Goal: Information Seeking & Learning: Learn about a topic

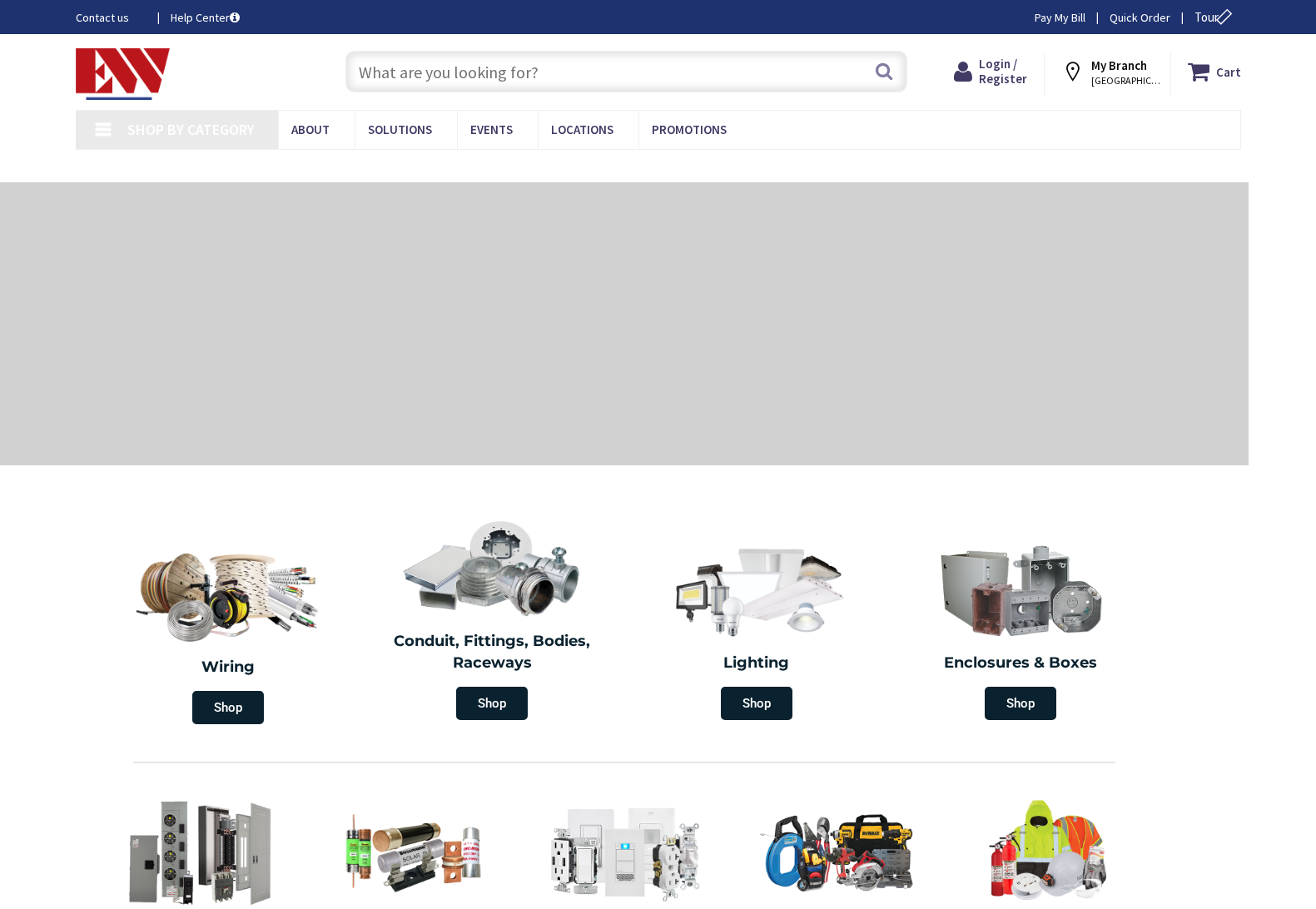
type input "[GEOGRAPHIC_DATA], [GEOGRAPHIC_DATA]"
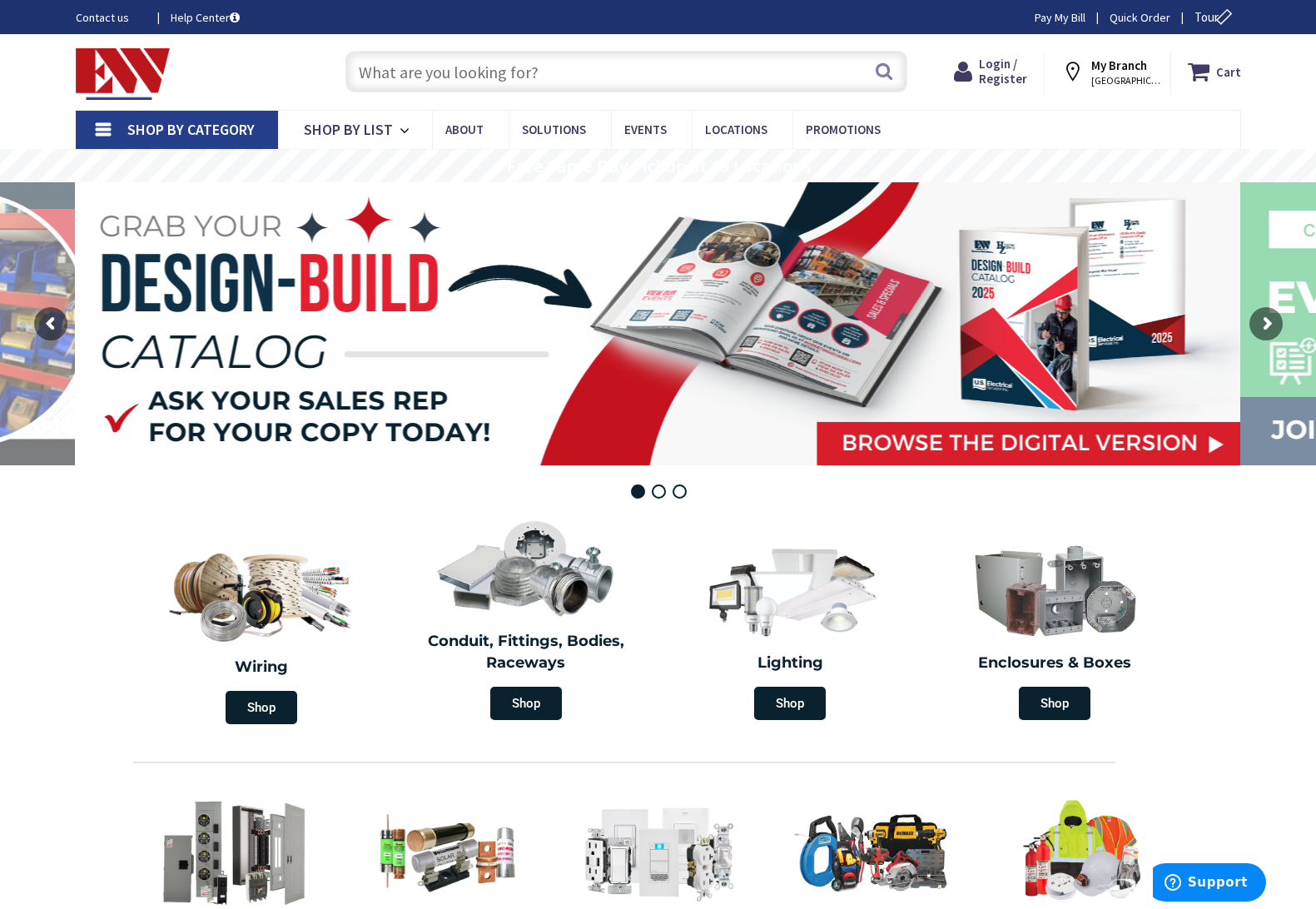
click at [407, 70] on input "text" at bounding box center [626, 71] width 562 height 42
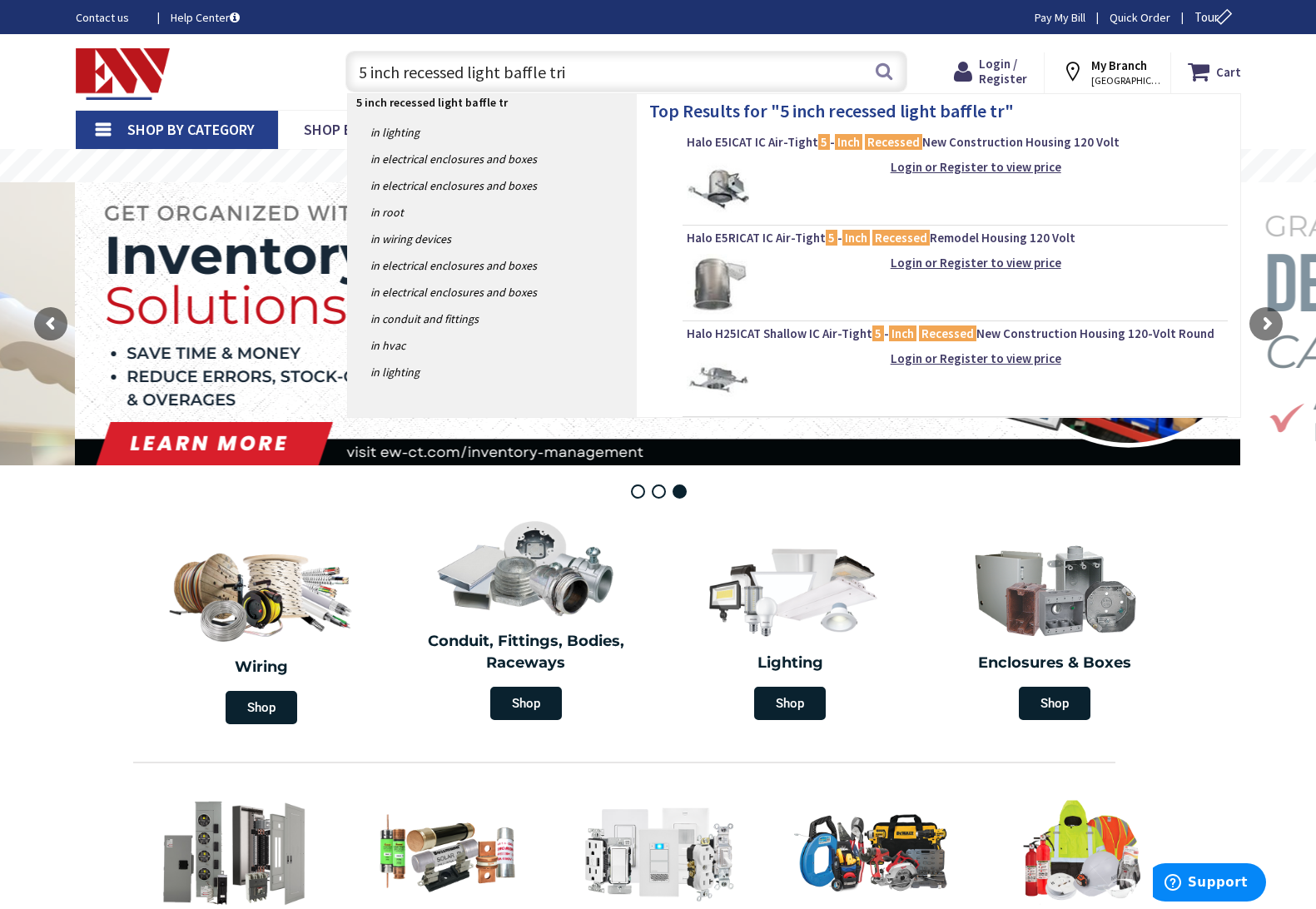
type input "5 inch recessed light baffle trim"
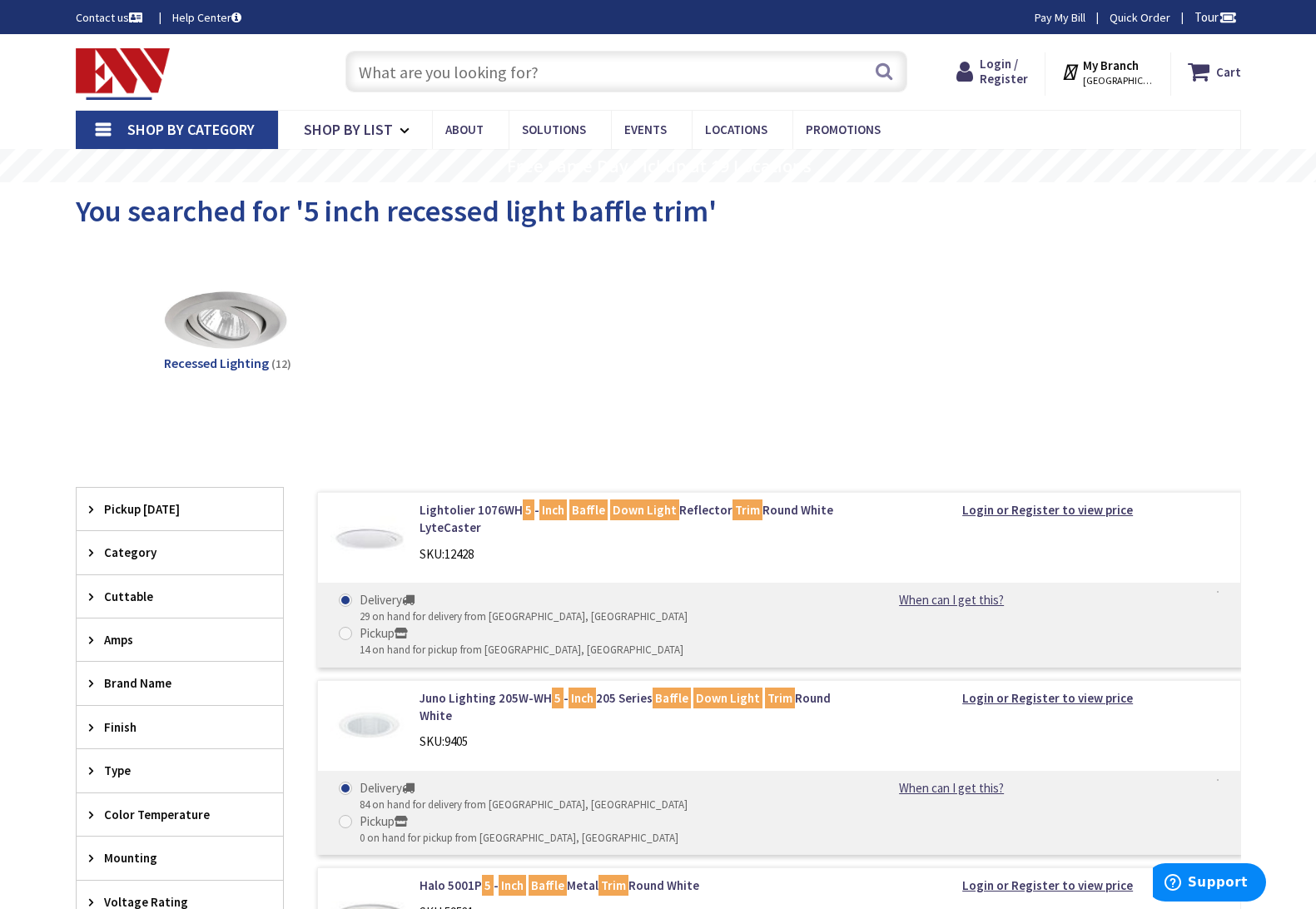
click at [1135, 74] on span "STAMFORD, CT" at bounding box center [1118, 81] width 70 height 13
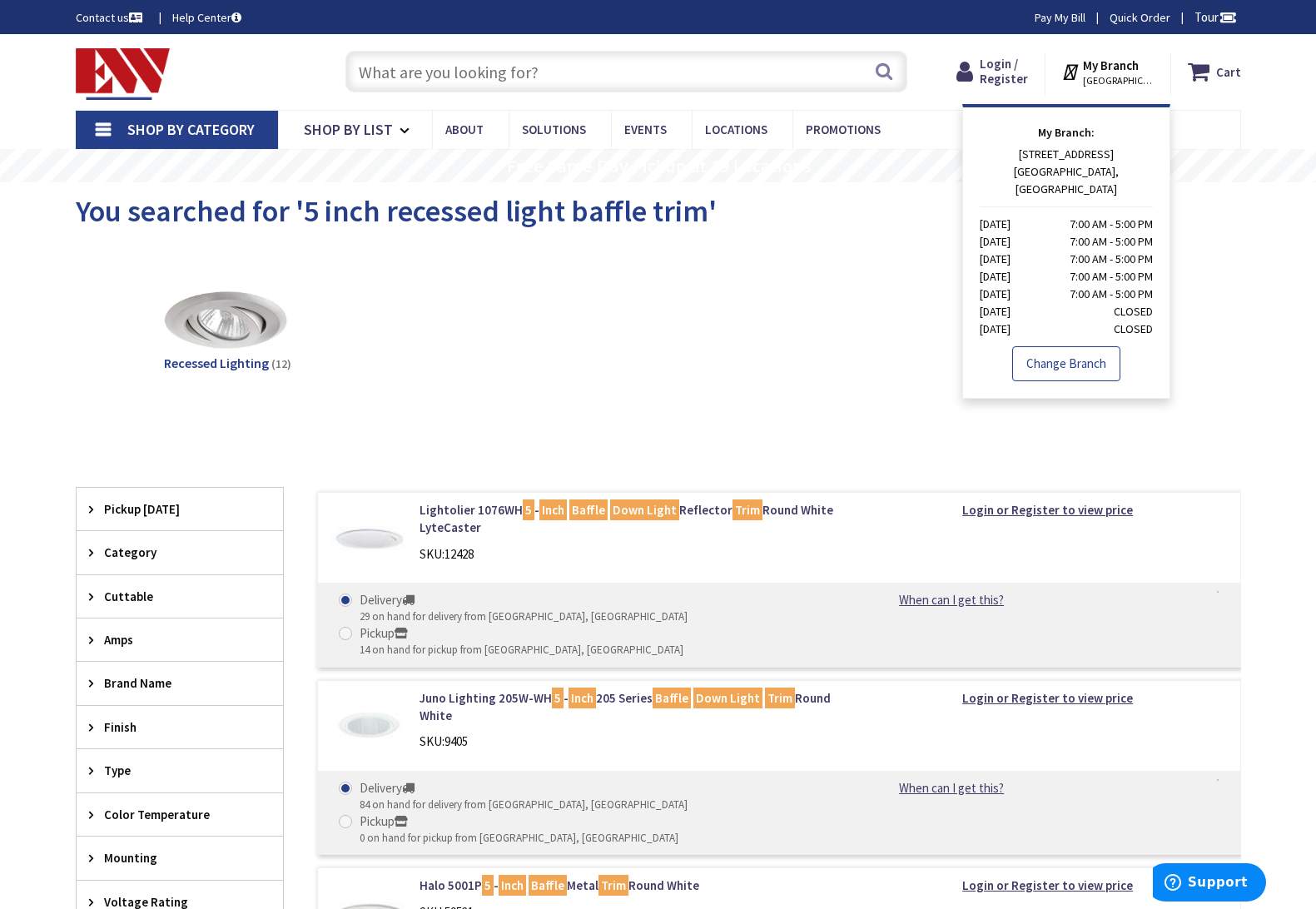
click at [1095, 347] on link "Change Branch" at bounding box center [1066, 364] width 108 height 35
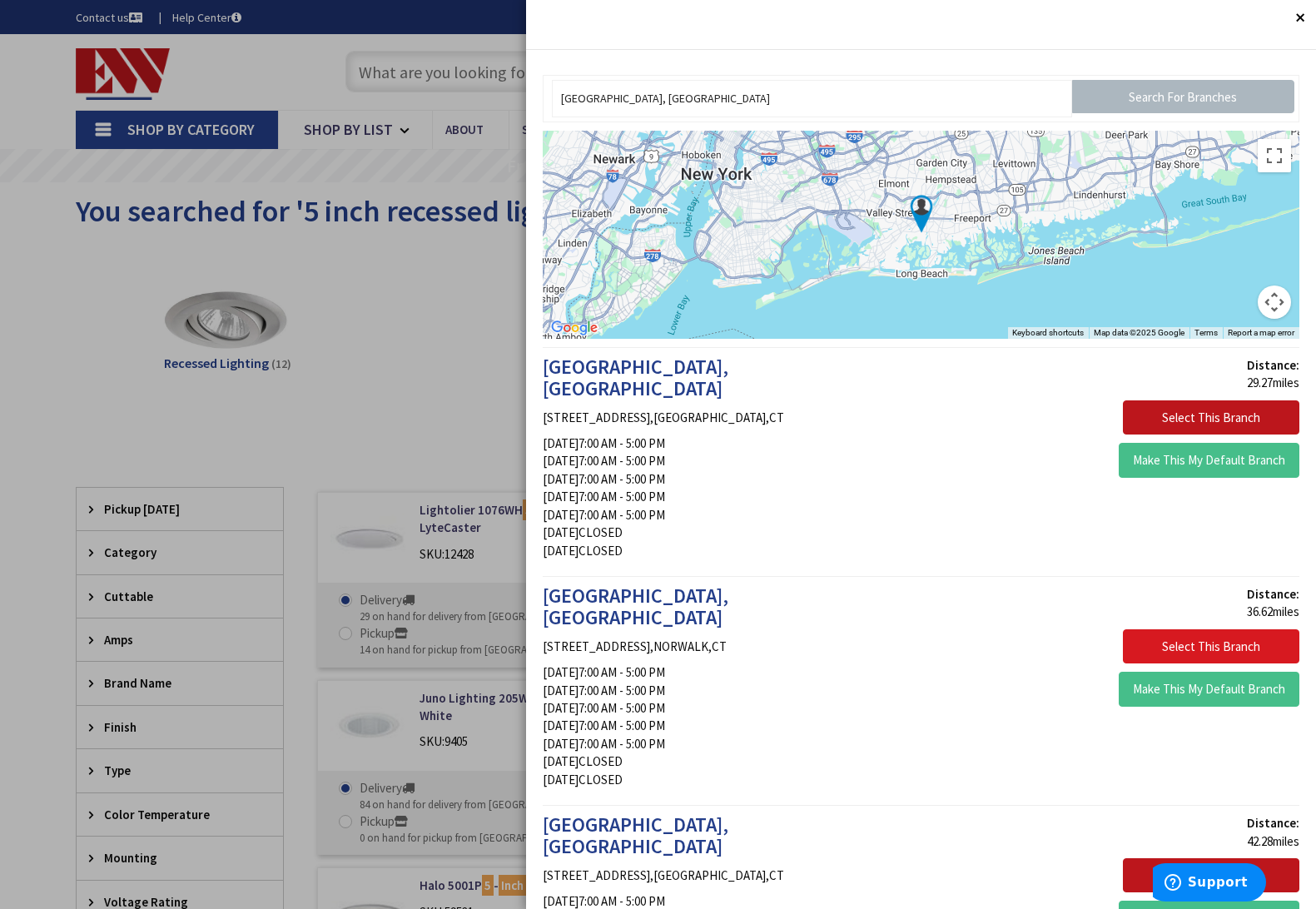
drag, startPoint x: 1182, startPoint y: 619, endPoint x: 1171, endPoint y: 612, distance: 13.0
click at [1181, 629] on button "Select This Branch" at bounding box center [1210, 647] width 177 height 35
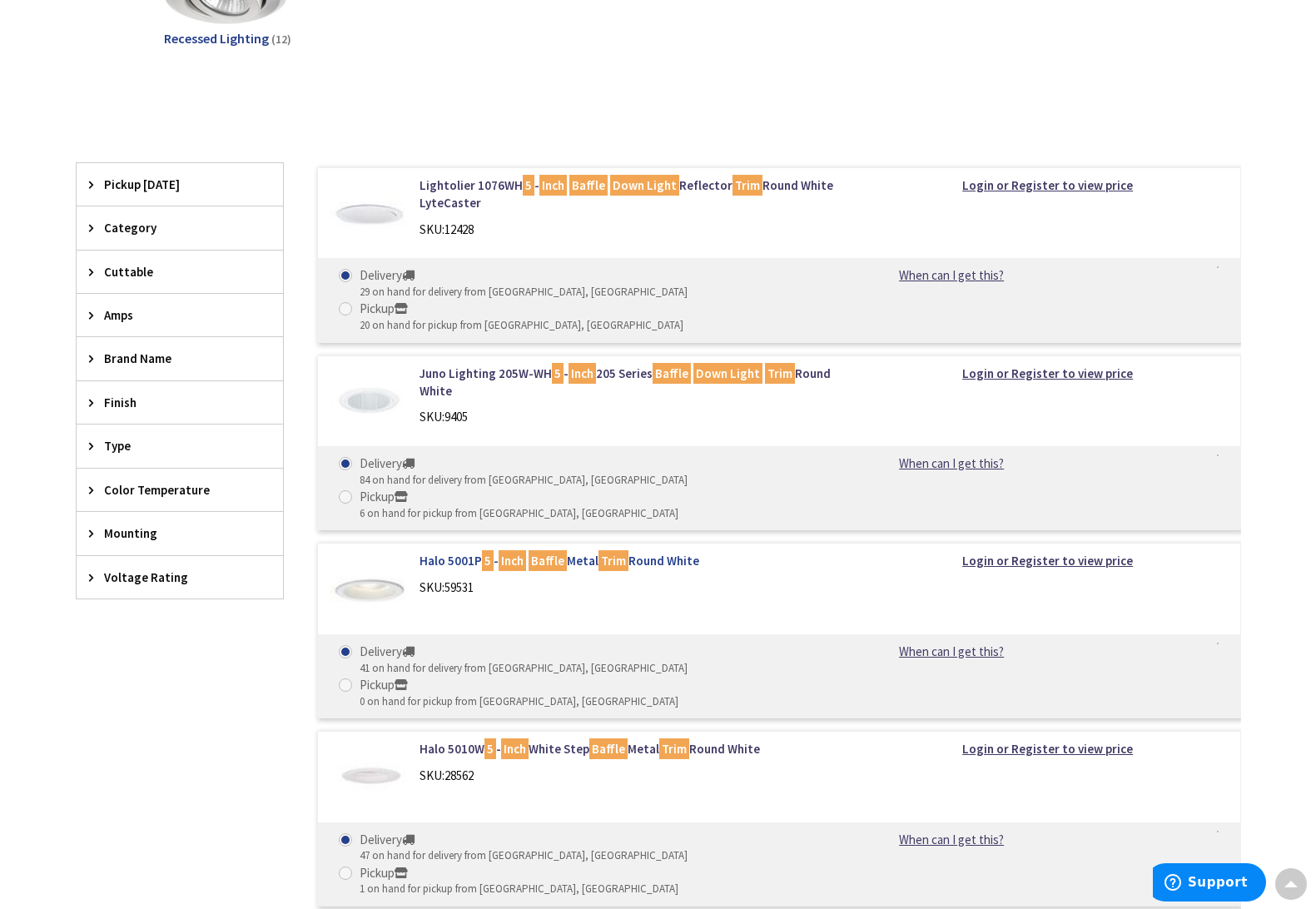
scroll to position [331, 0]
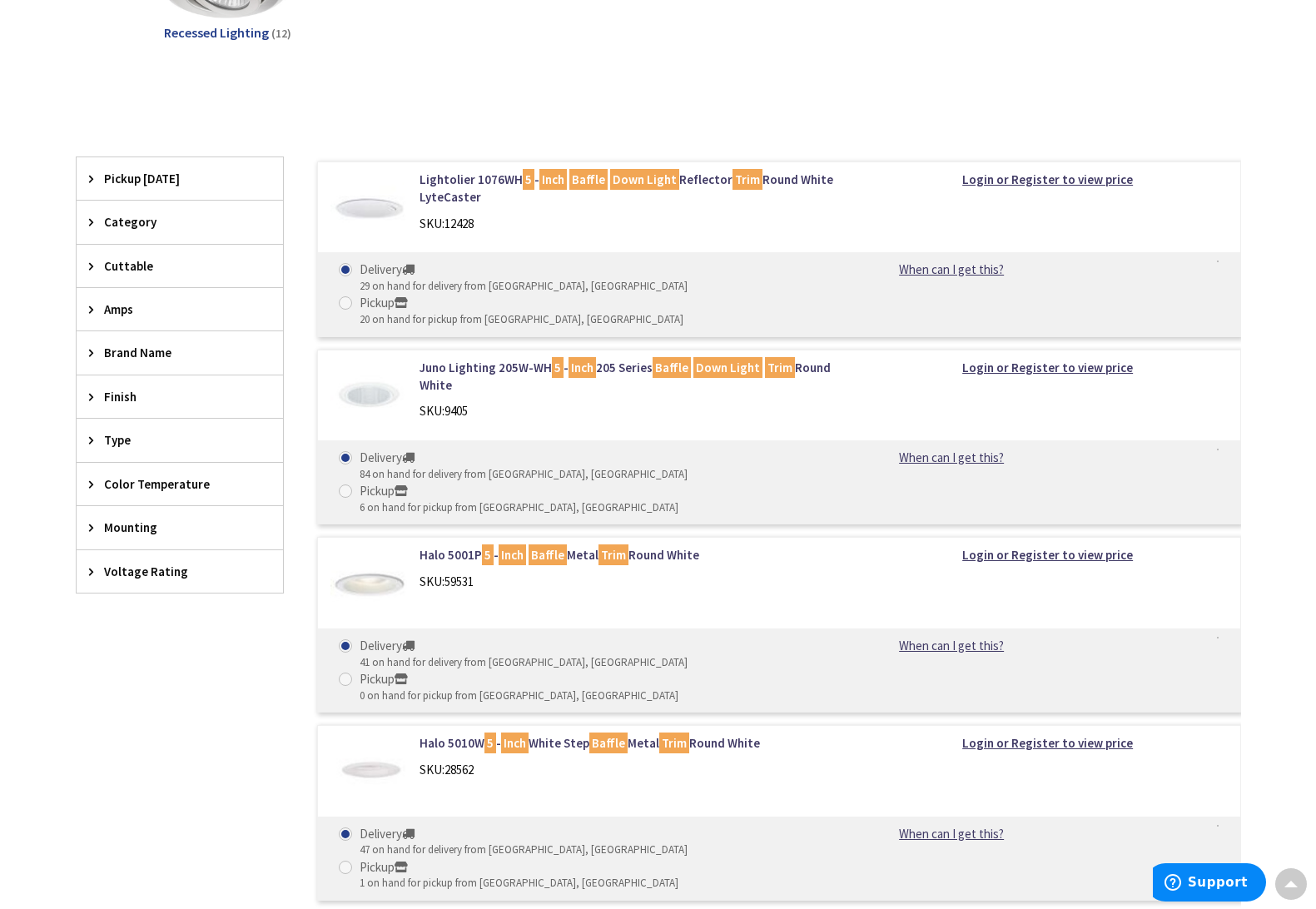
click at [382, 547] on img at bounding box center [370, 586] width 78 height 78
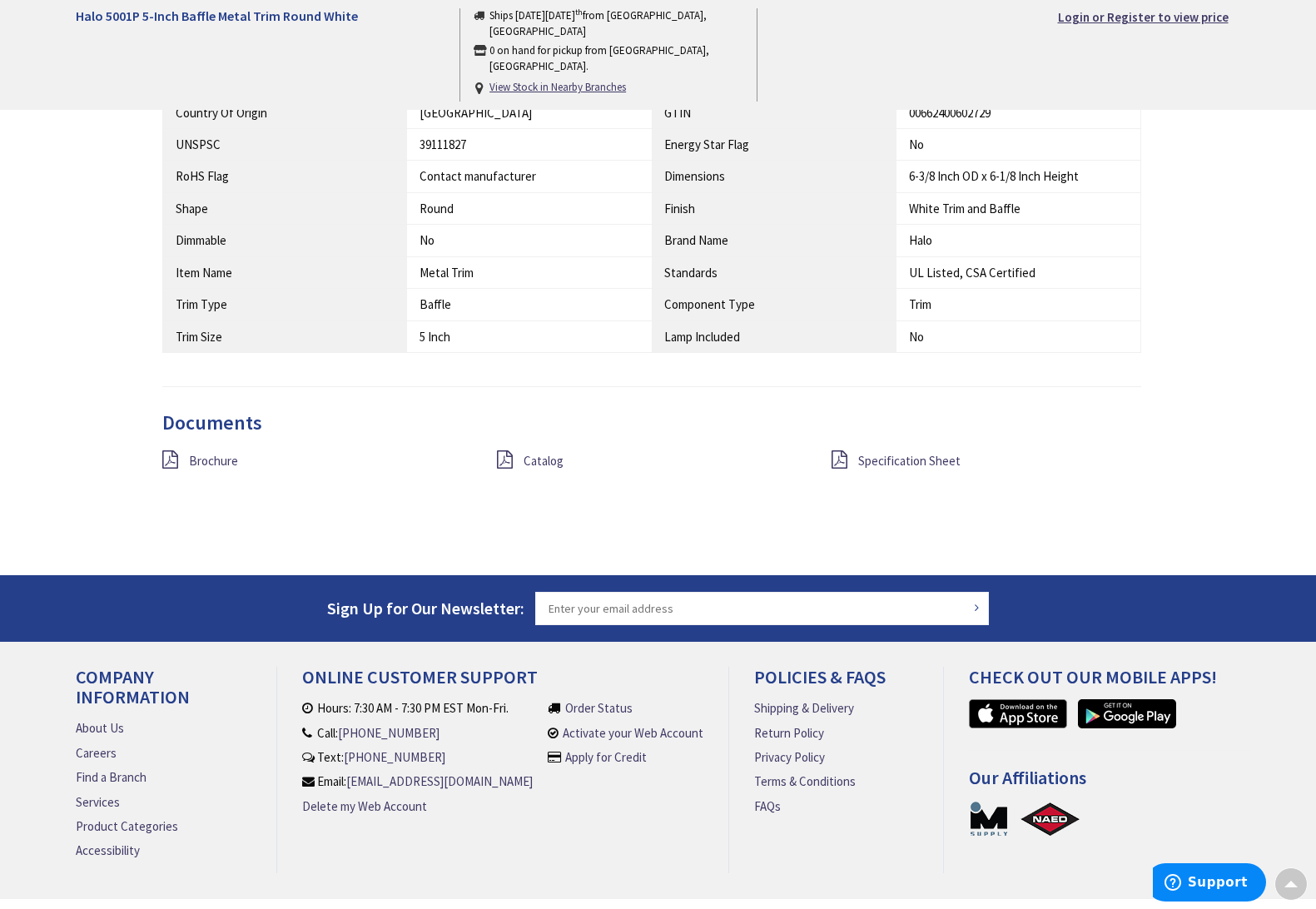
scroll to position [1018, 0]
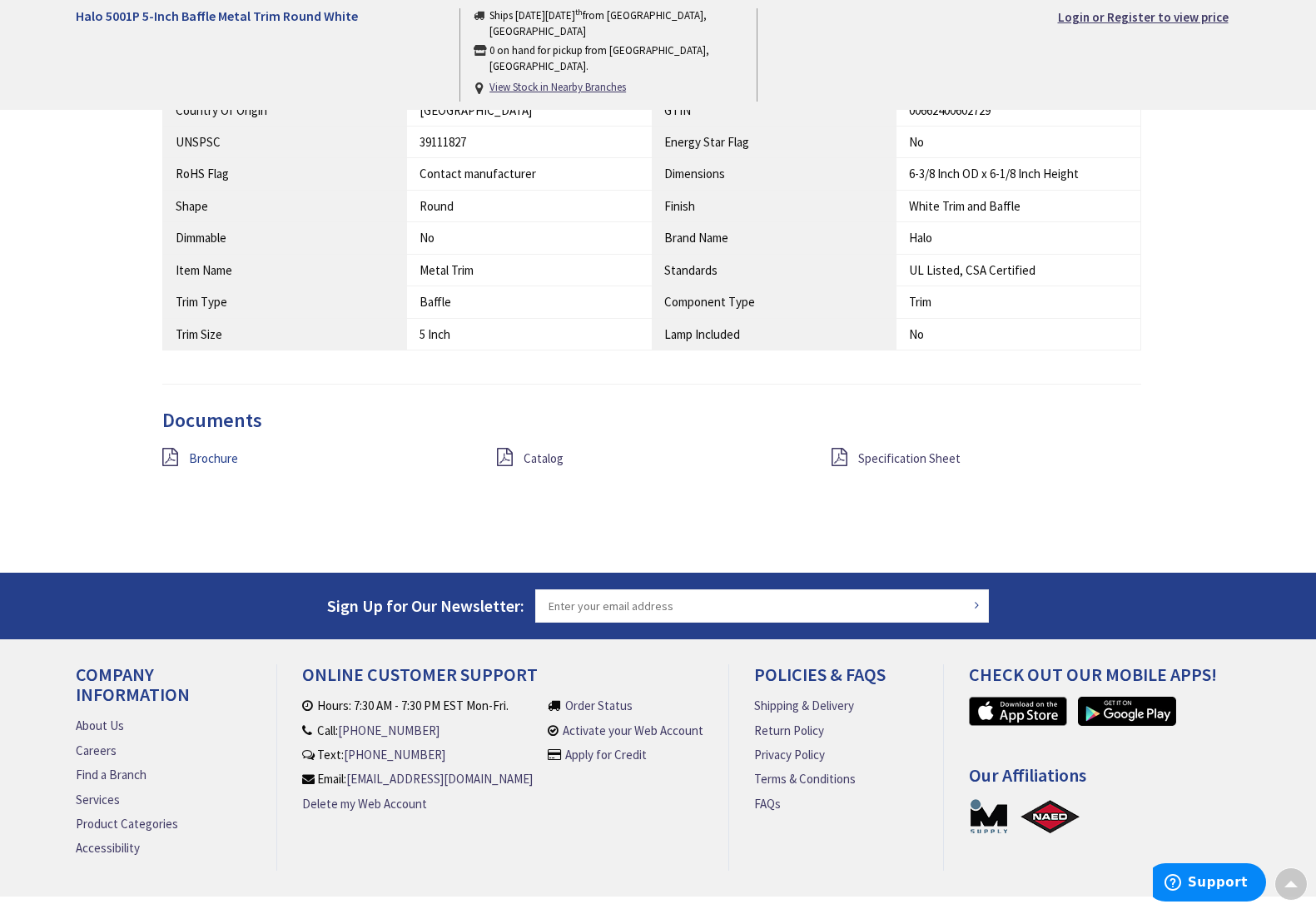
click at [211, 452] on span "Brochure" at bounding box center [213, 458] width 49 height 16
drag, startPoint x: 891, startPoint y: 450, endPoint x: 881, endPoint y: 449, distance: 10.0
click at [891, 450] on span "Specification Sheet" at bounding box center [909, 458] width 103 height 16
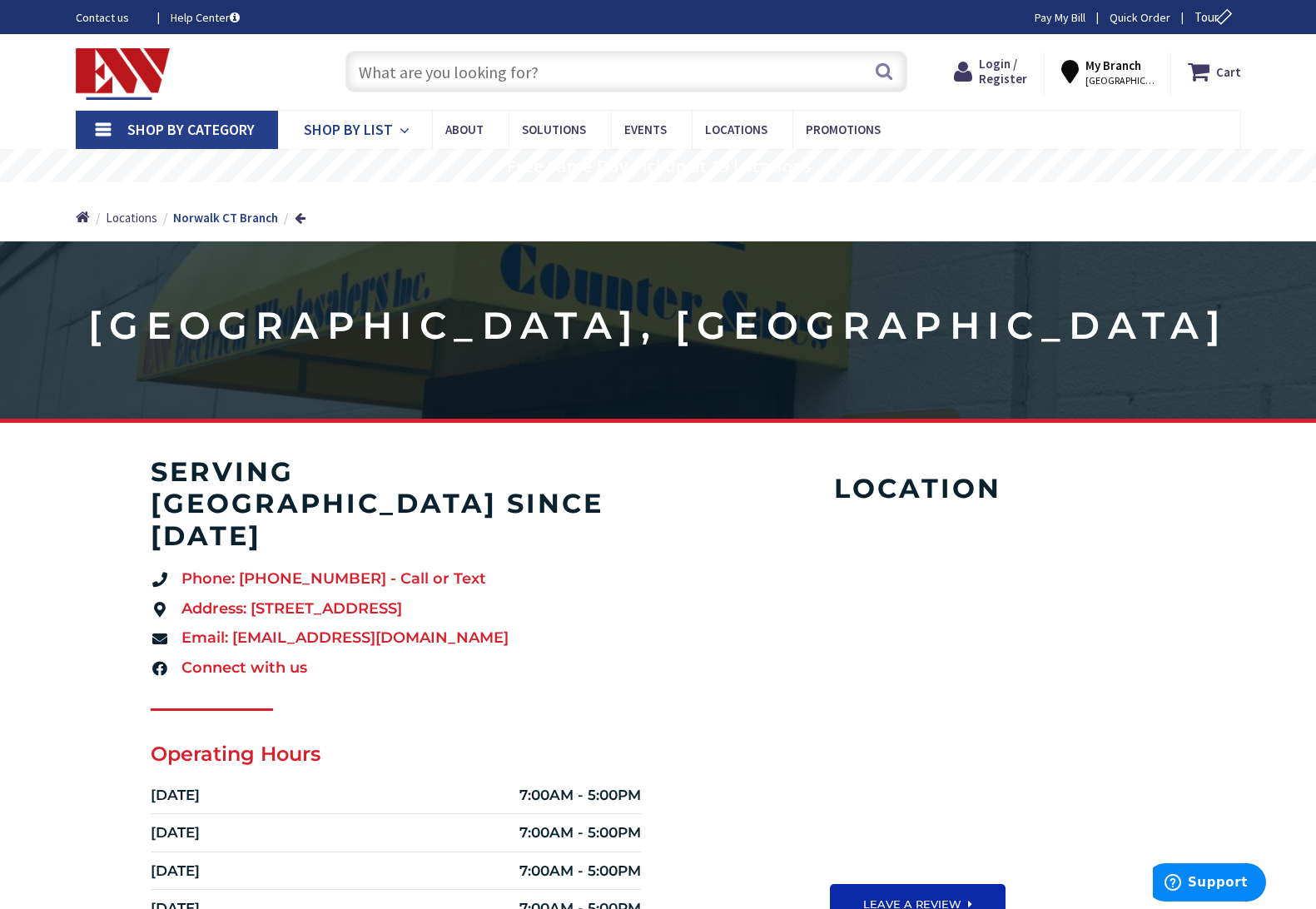
click at [399, 130] on icon at bounding box center [407, 131] width 16 height 37
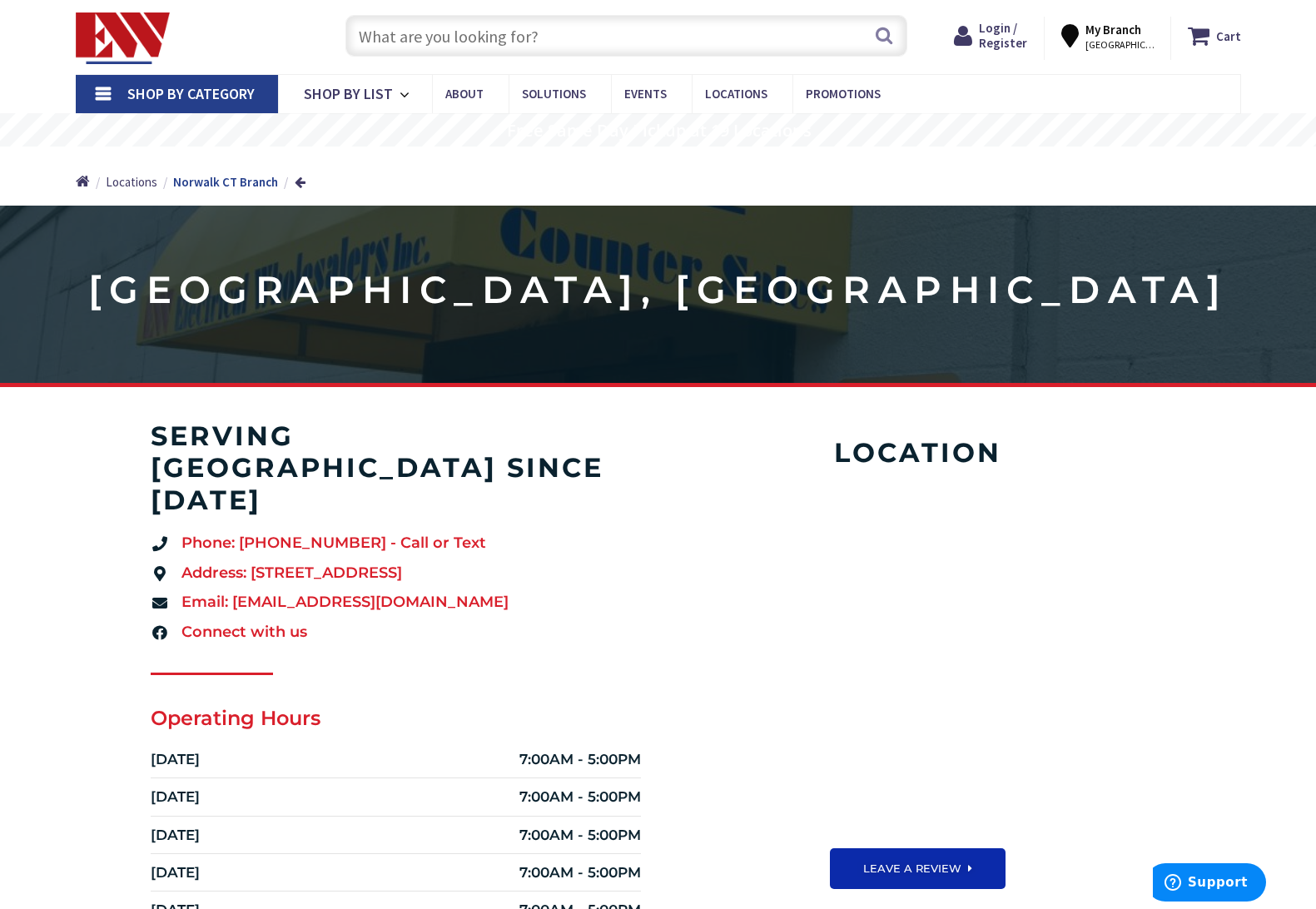
scroll to position [26, 0]
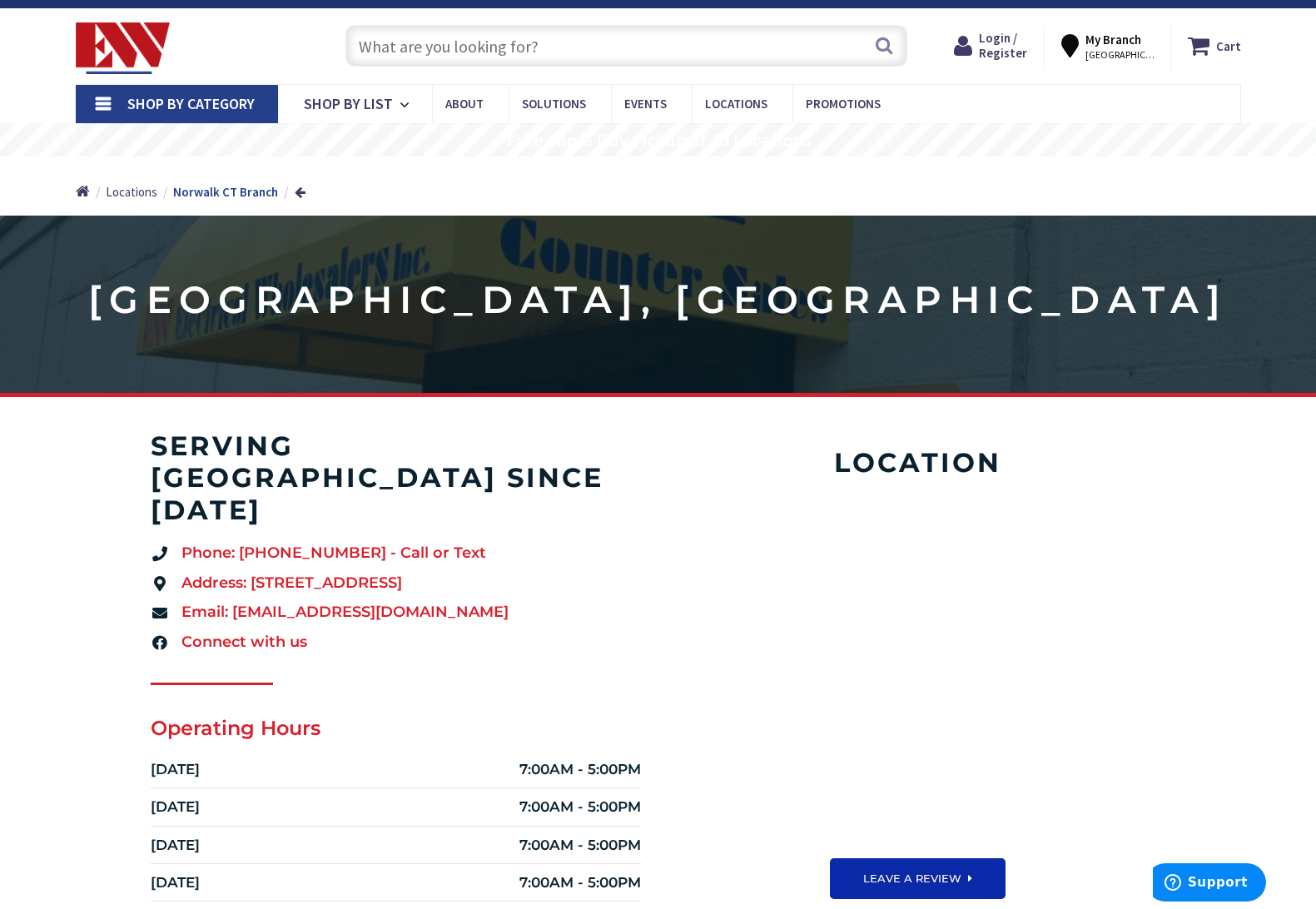
click at [420, 41] on input "text" at bounding box center [626, 45] width 562 height 42
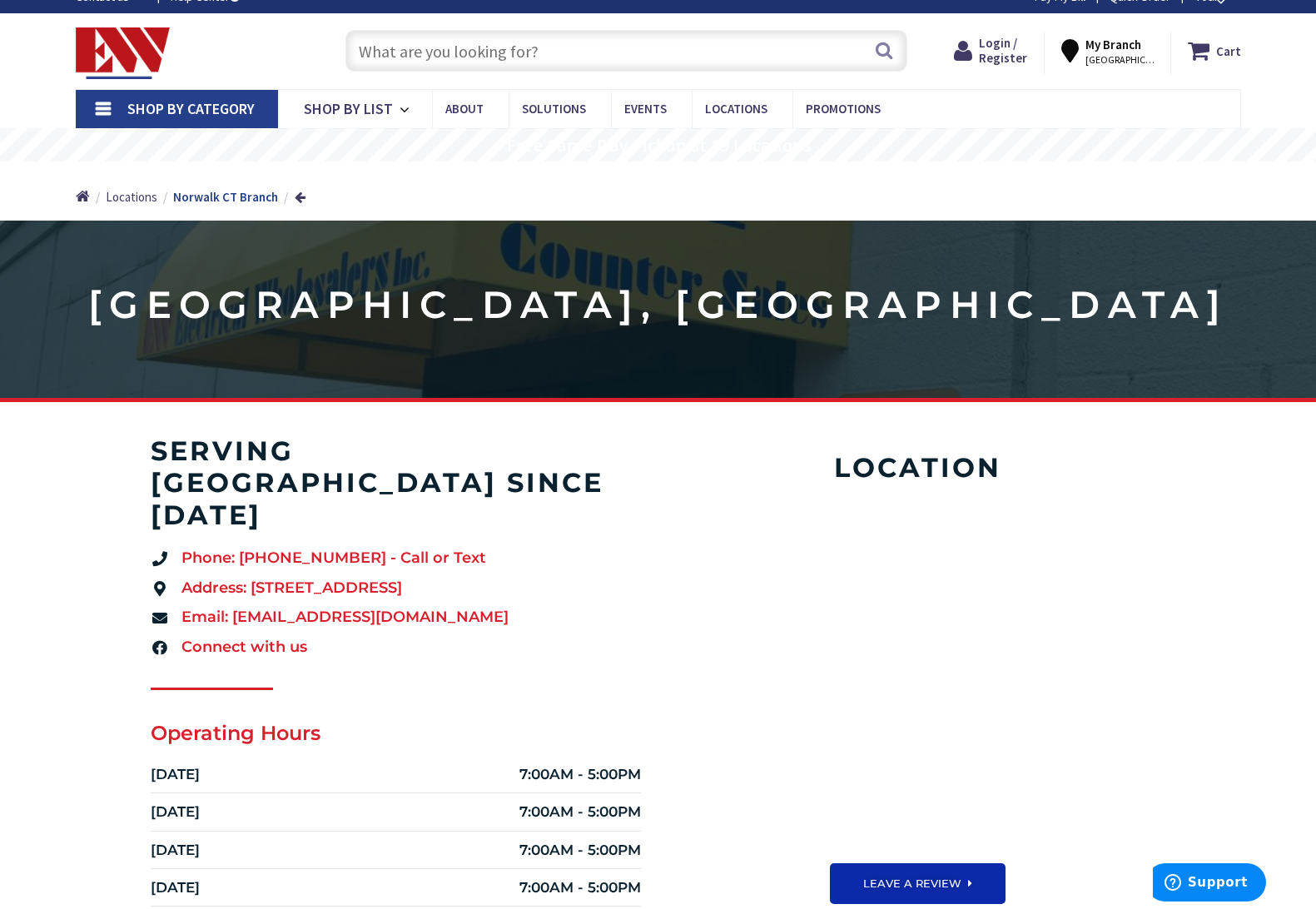
scroll to position [17, 0]
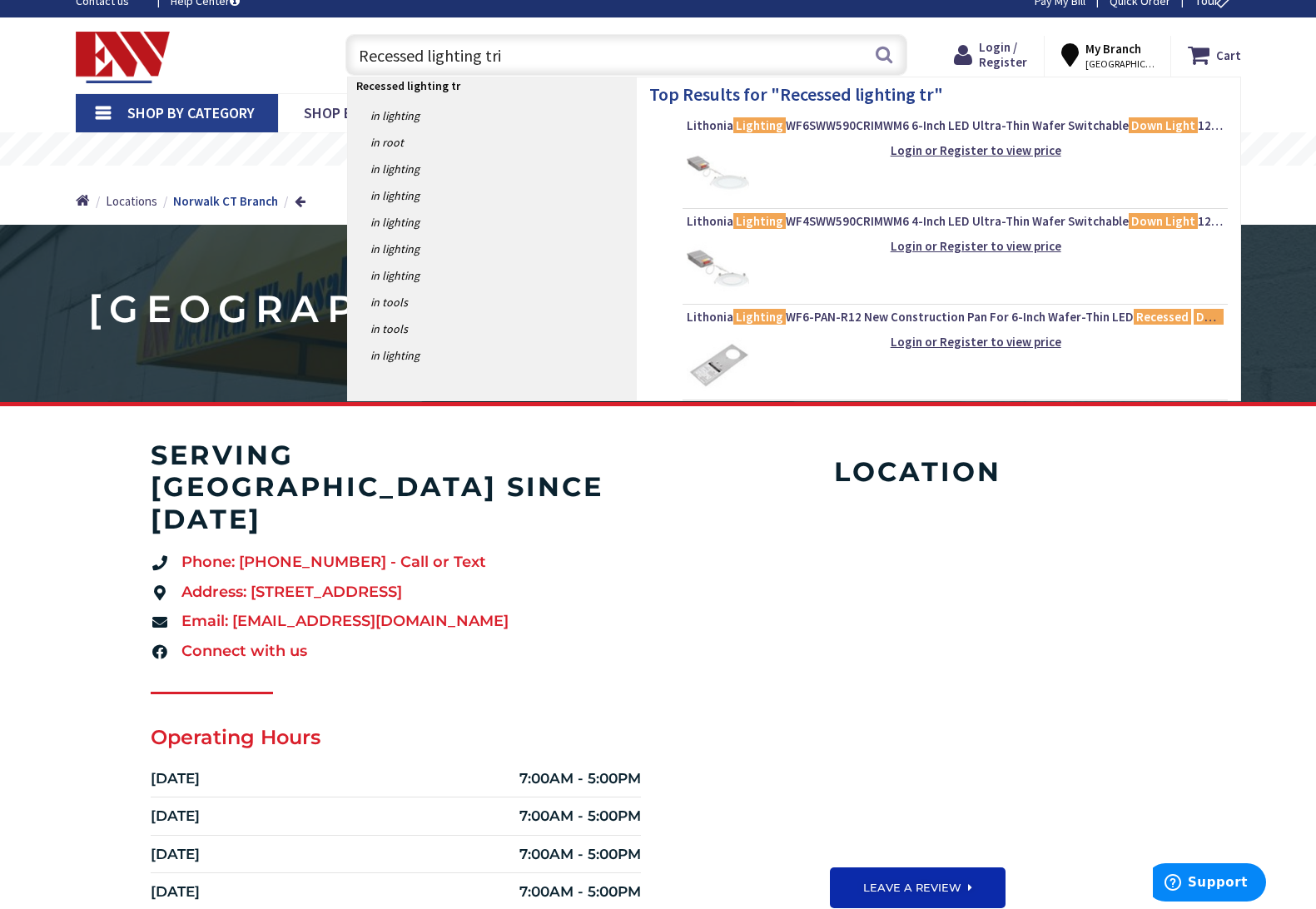
type input "Recessed lighting trim"
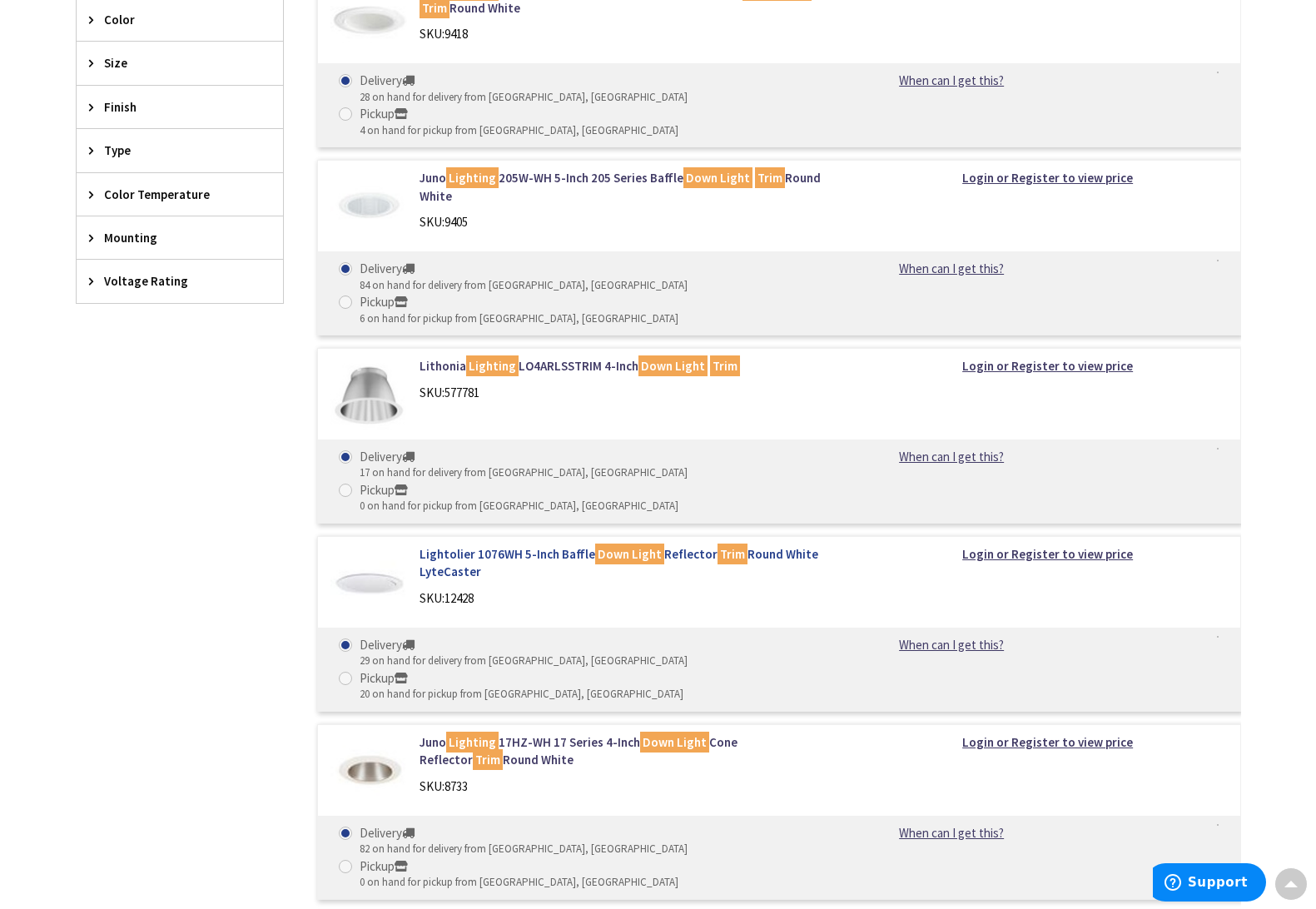
scroll to position [713, 0]
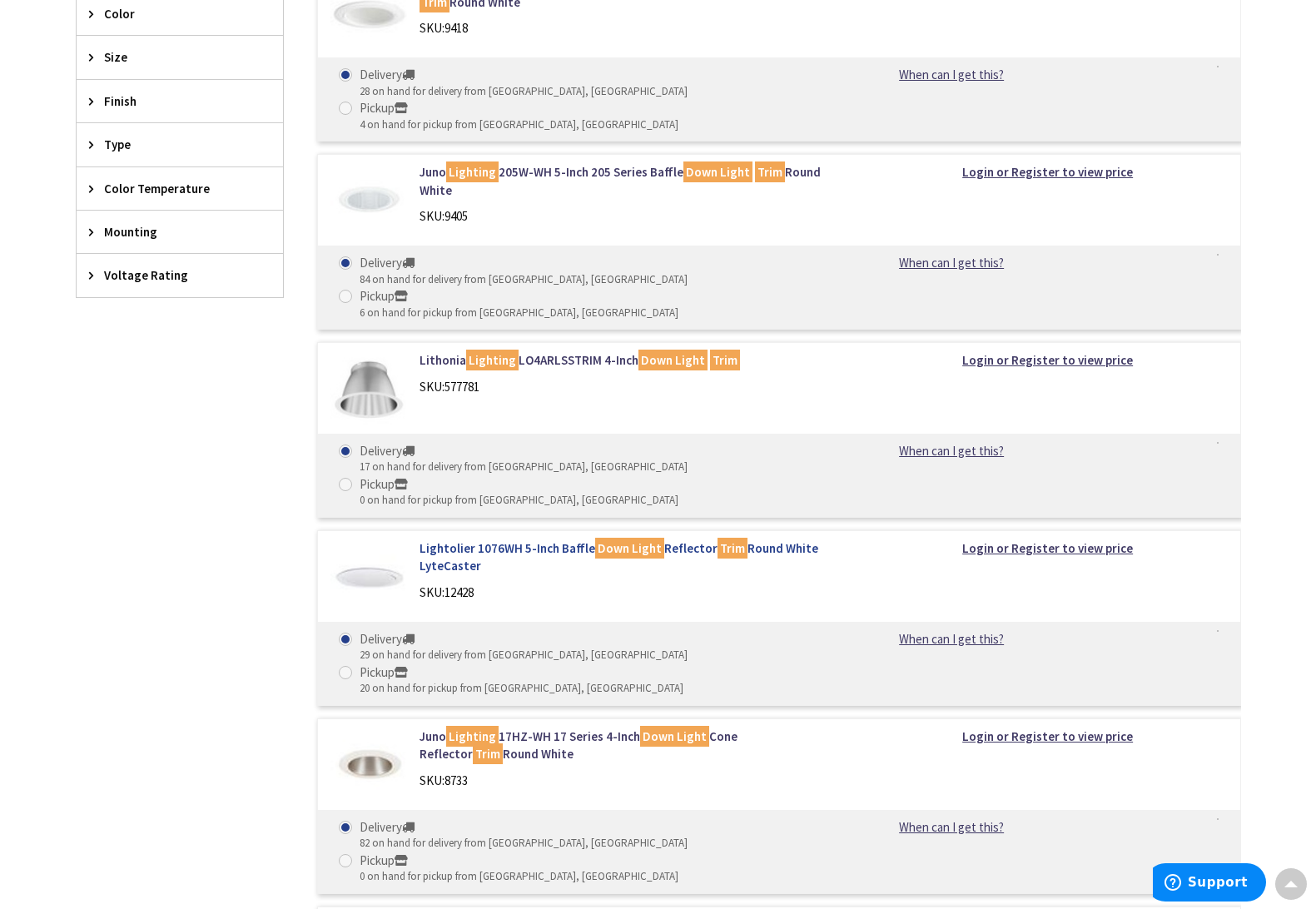
click at [508, 539] on link "Lightolier 1076WH 5-Inch Baffle Down Light Reflector Trim Round White LyteCaster" at bounding box center [631, 557] width 423 height 36
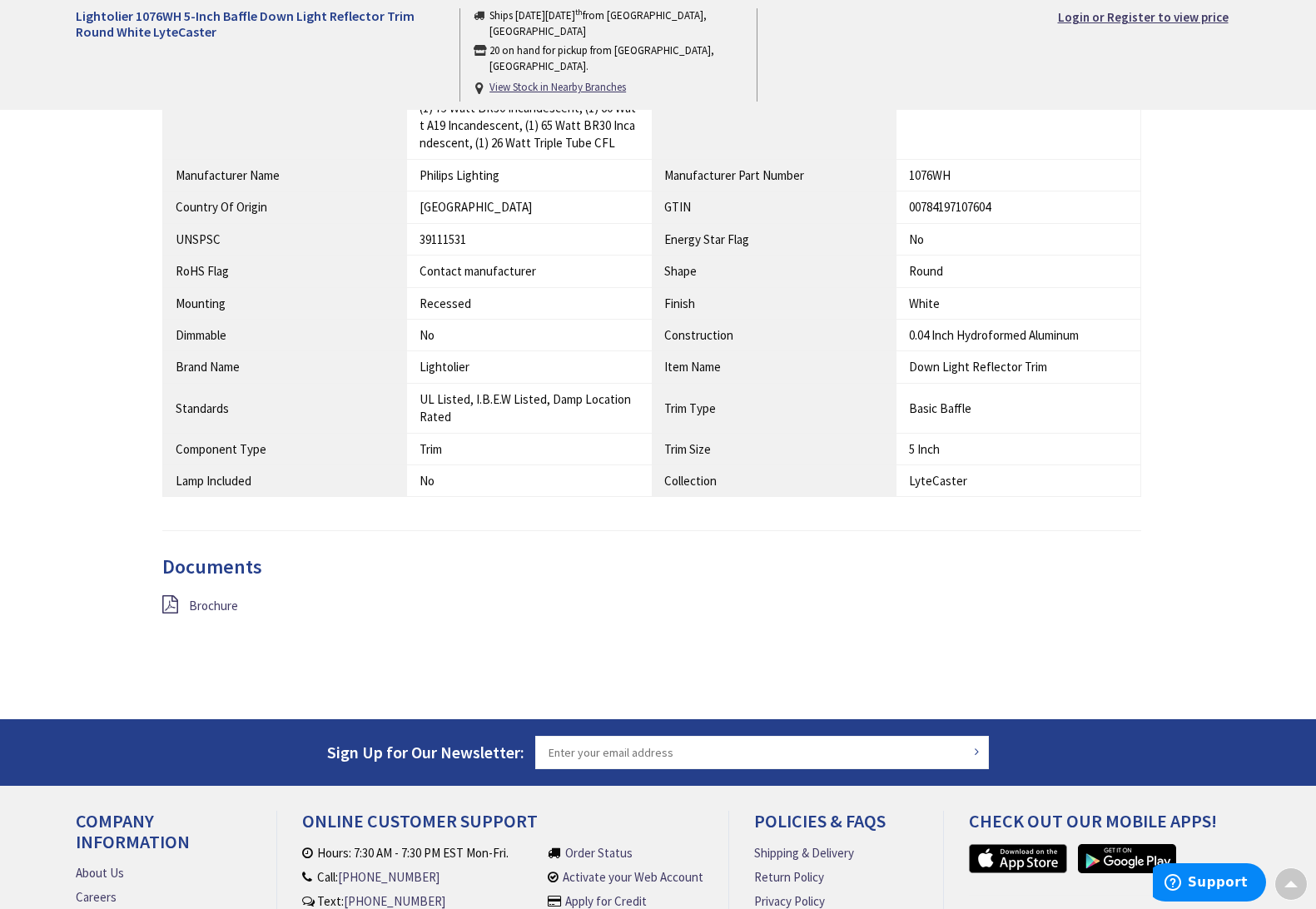
scroll to position [1023, 0]
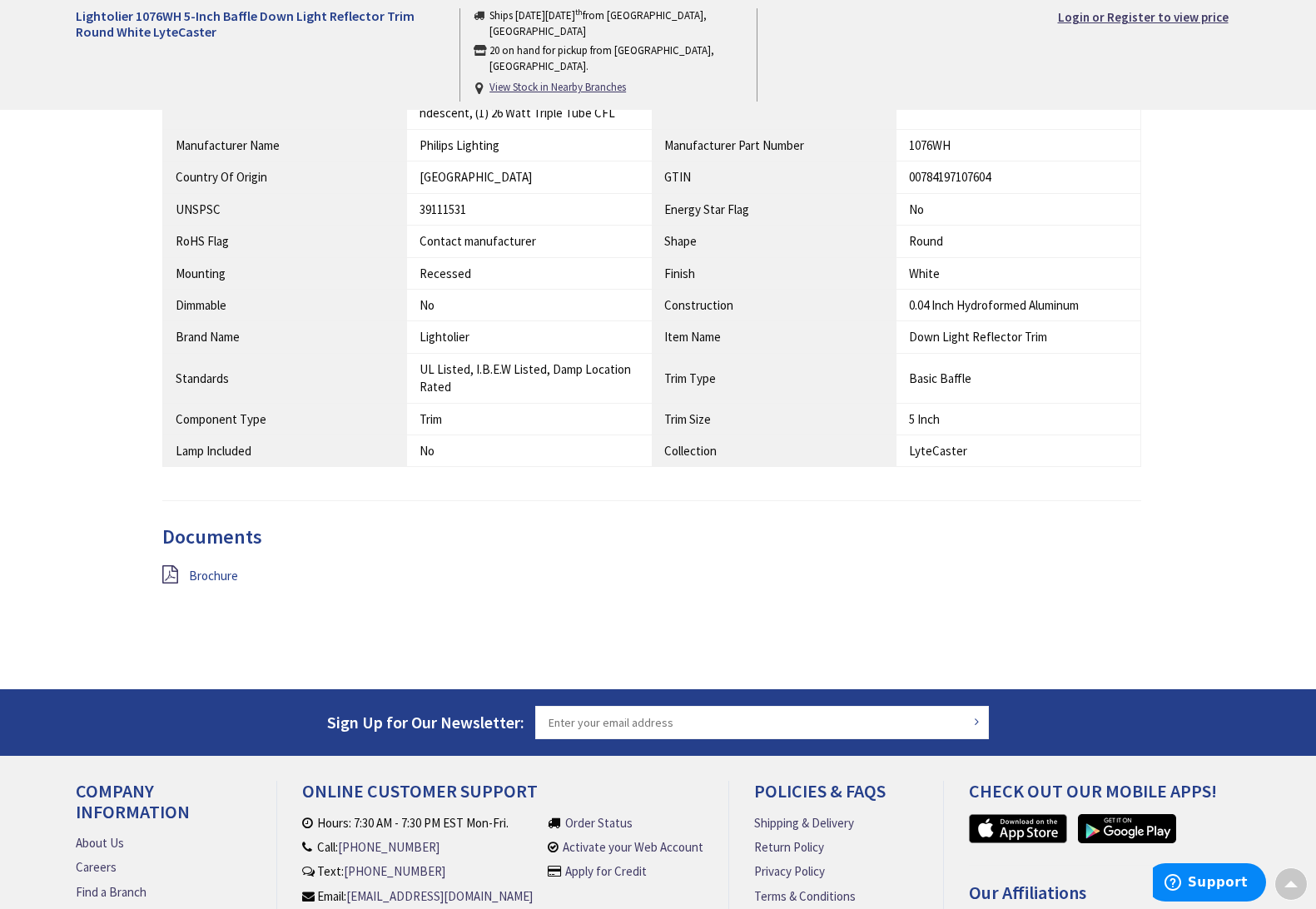
click at [210, 568] on span "Brochure" at bounding box center [213, 575] width 49 height 16
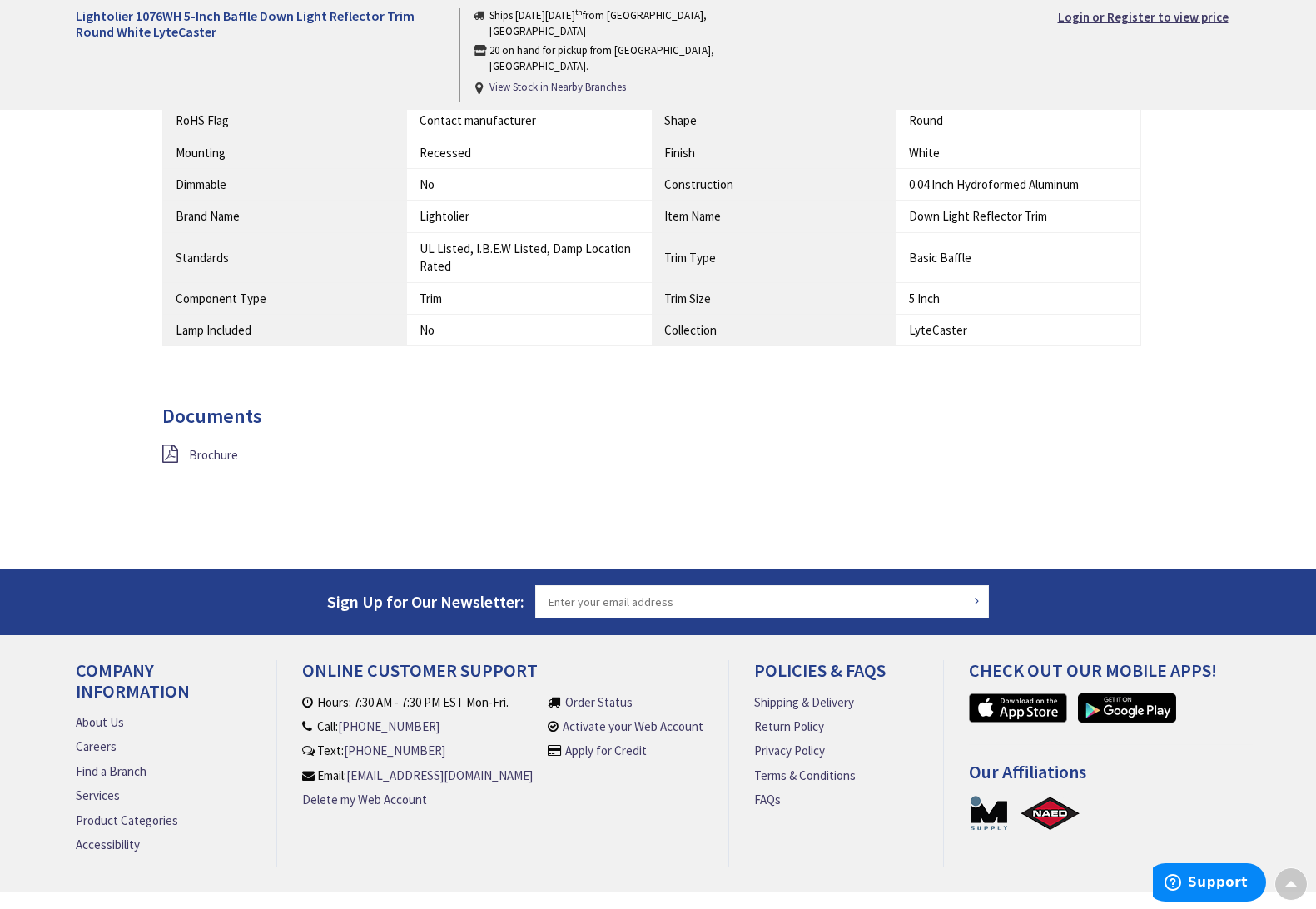
scroll to position [1155, 0]
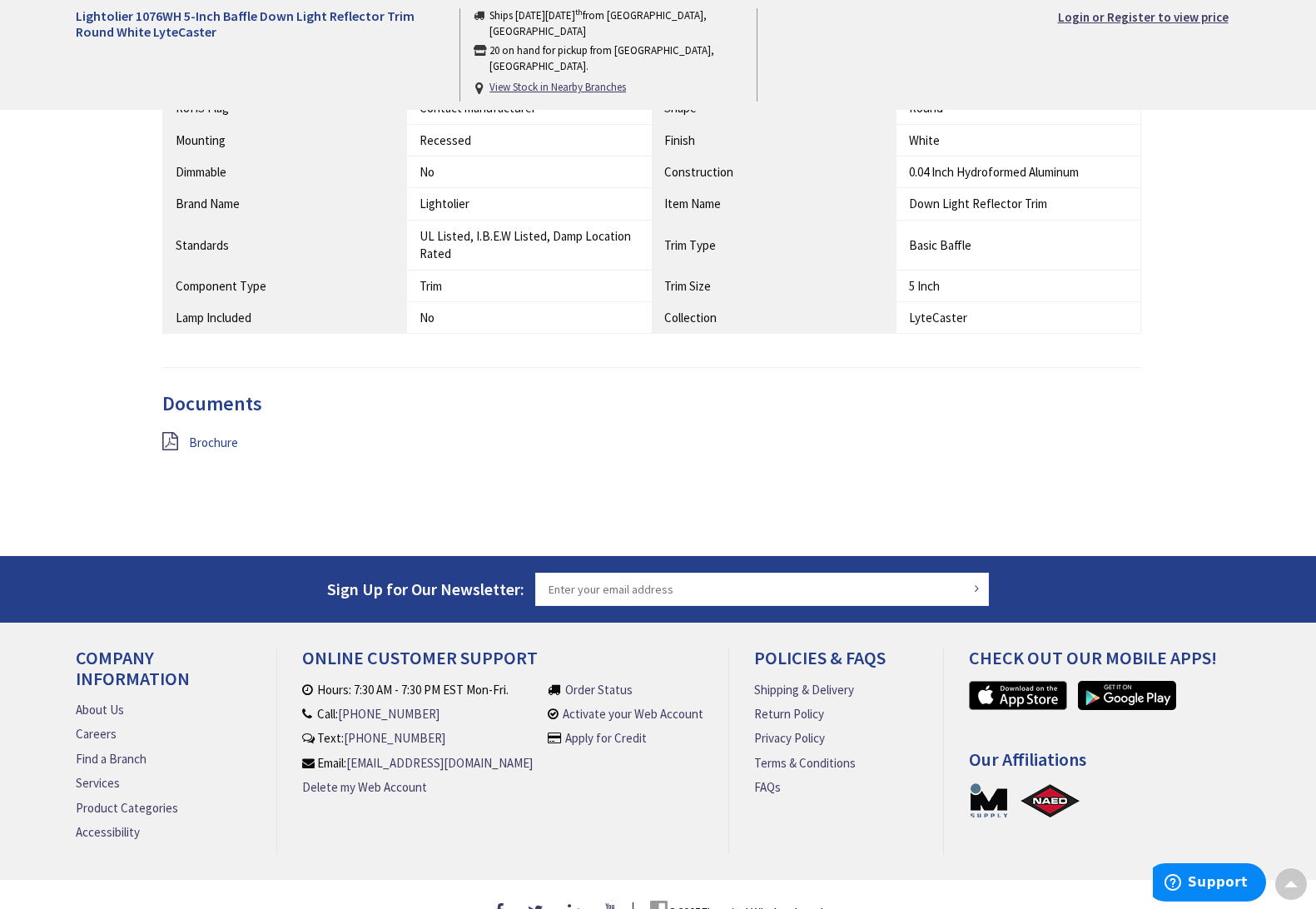
click at [212, 435] on span "Brochure" at bounding box center [213, 442] width 49 height 16
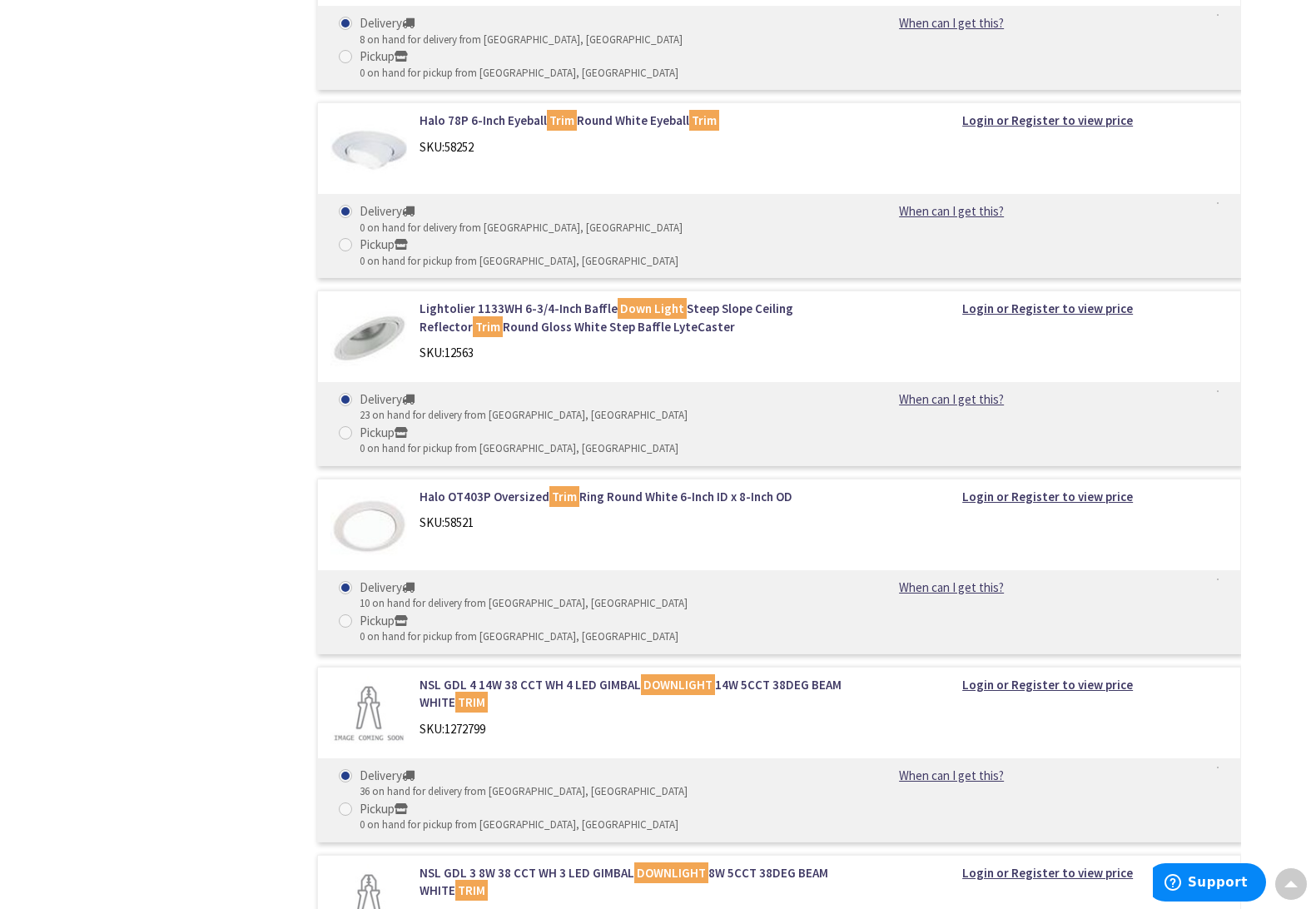
scroll to position [3984, 0]
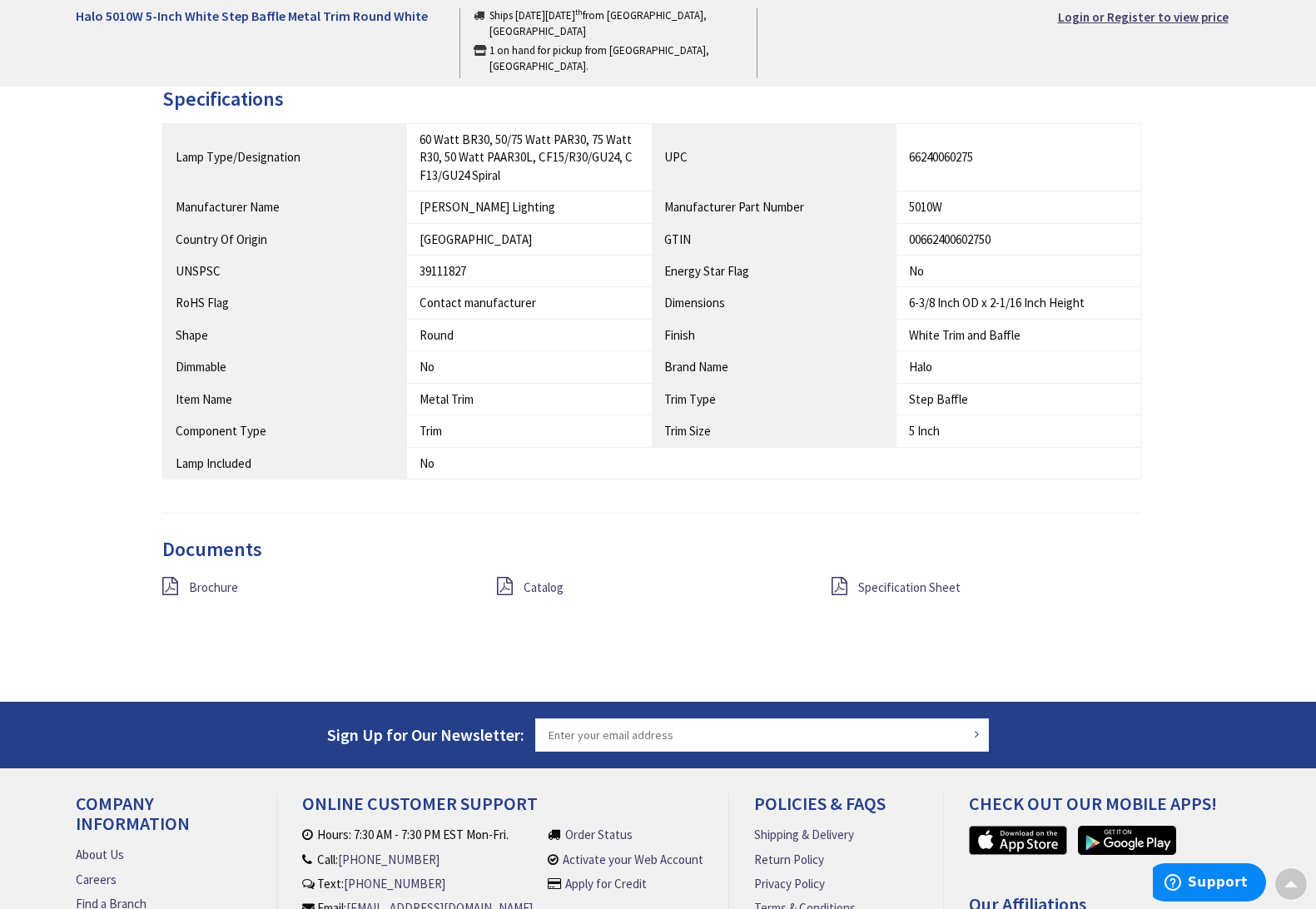
scroll to position [890, 0]
click at [915, 579] on span "Specification Sheet" at bounding box center [909, 587] width 103 height 16
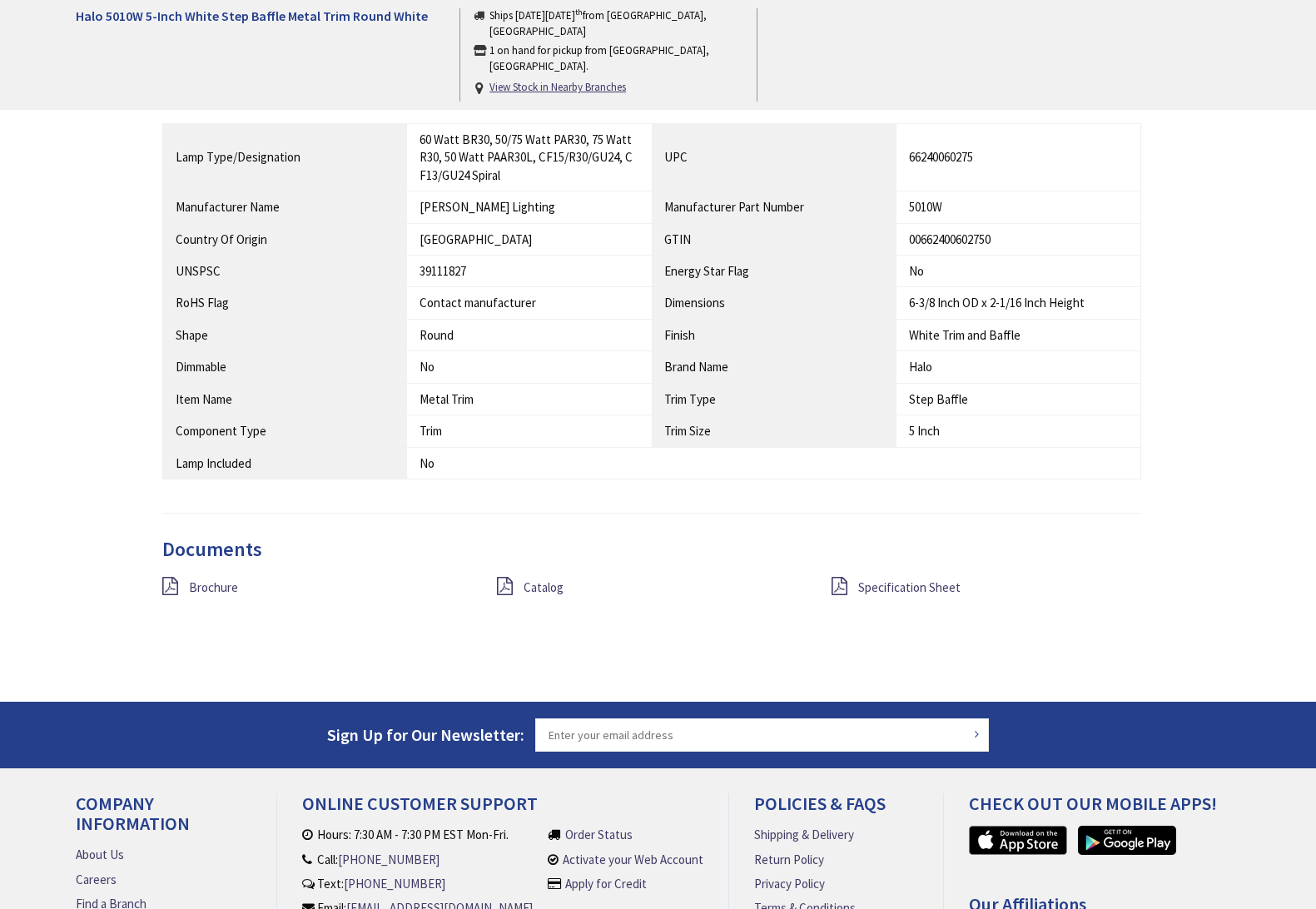
scroll to position [890, 0]
drag, startPoint x: 219, startPoint y: 576, endPoint x: 224, endPoint y: 568, distance: 9.4
click at [219, 579] on span "Brochure" at bounding box center [213, 587] width 49 height 16
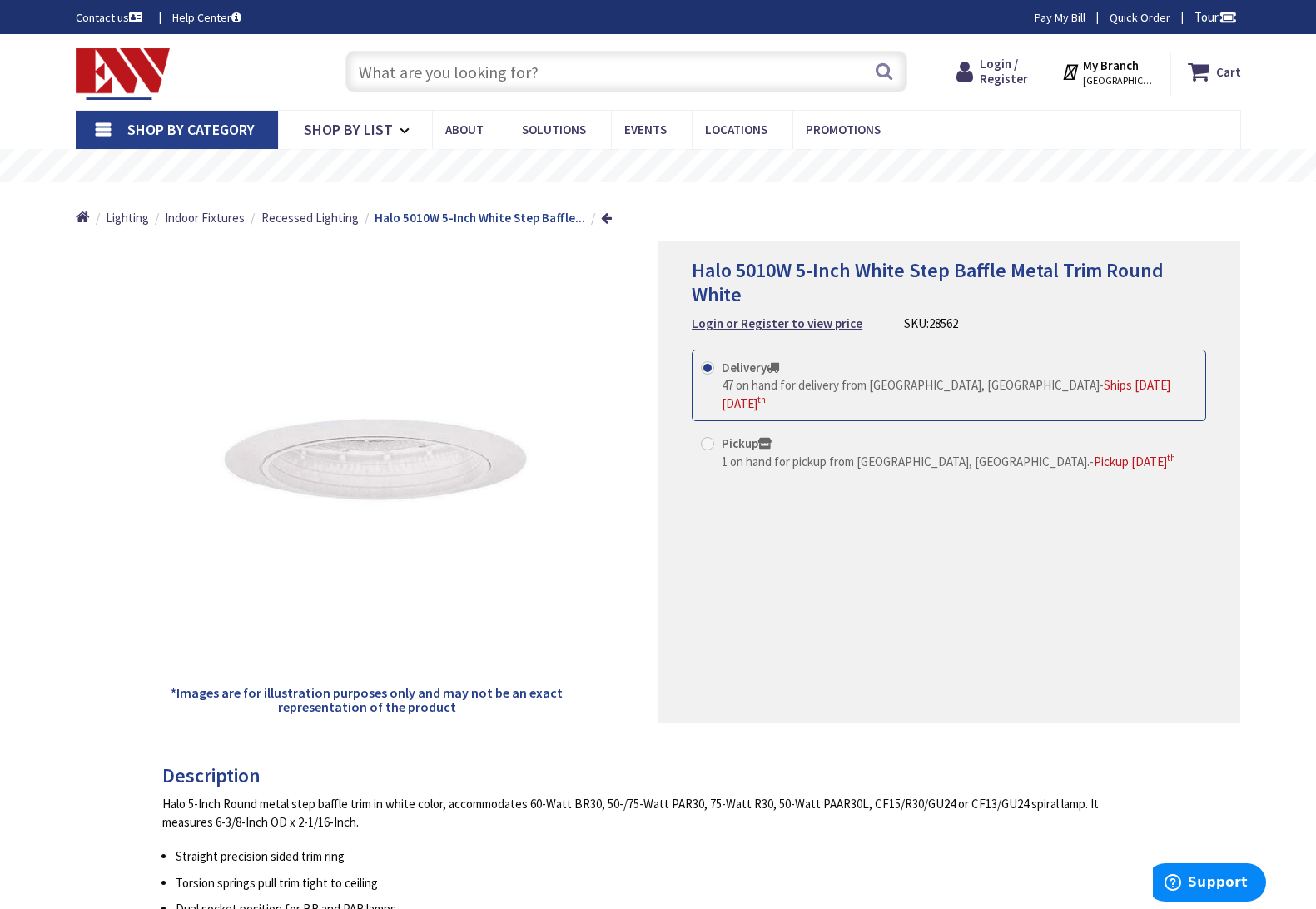
scroll to position [1, 0]
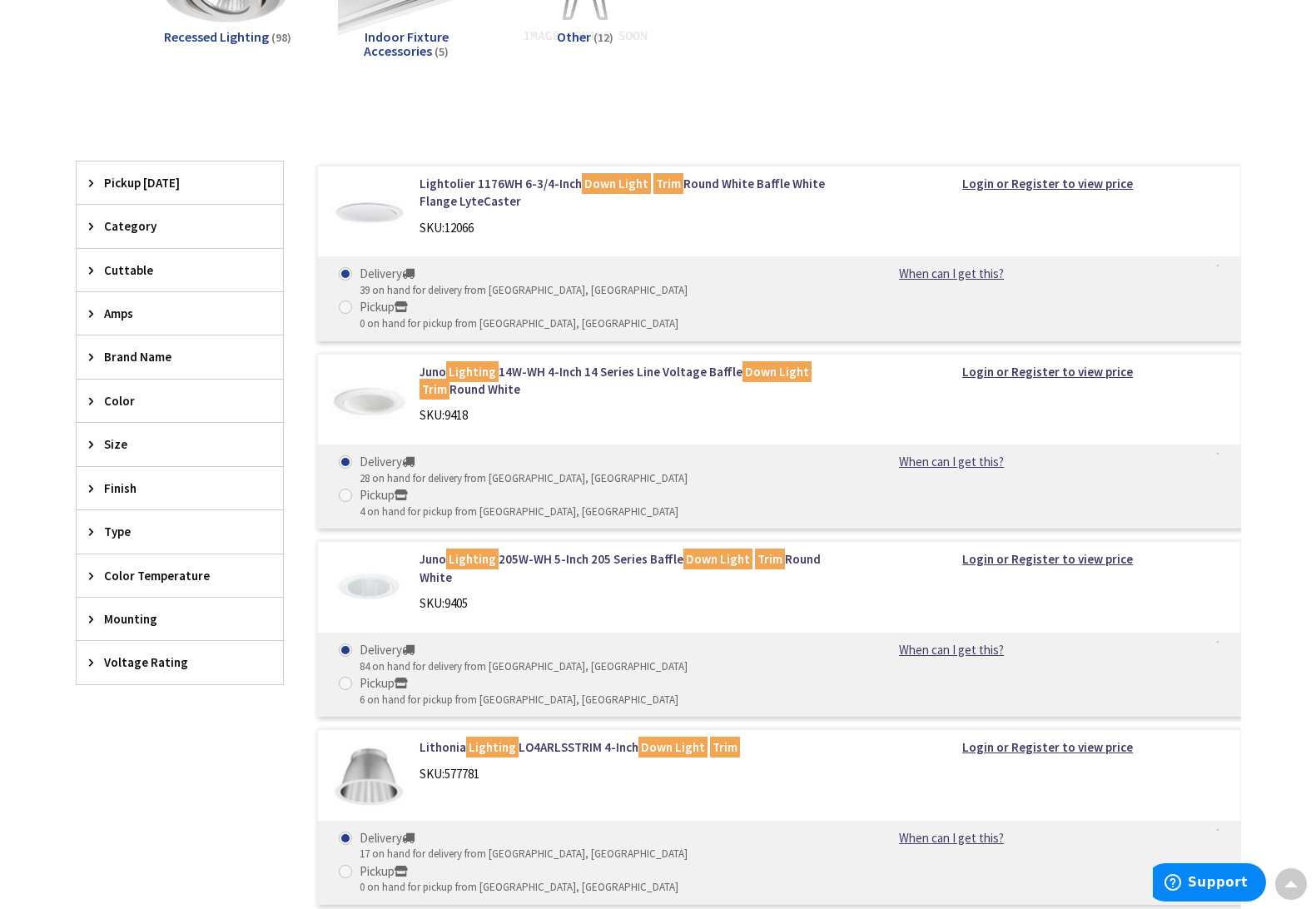
scroll to position [333, 0]
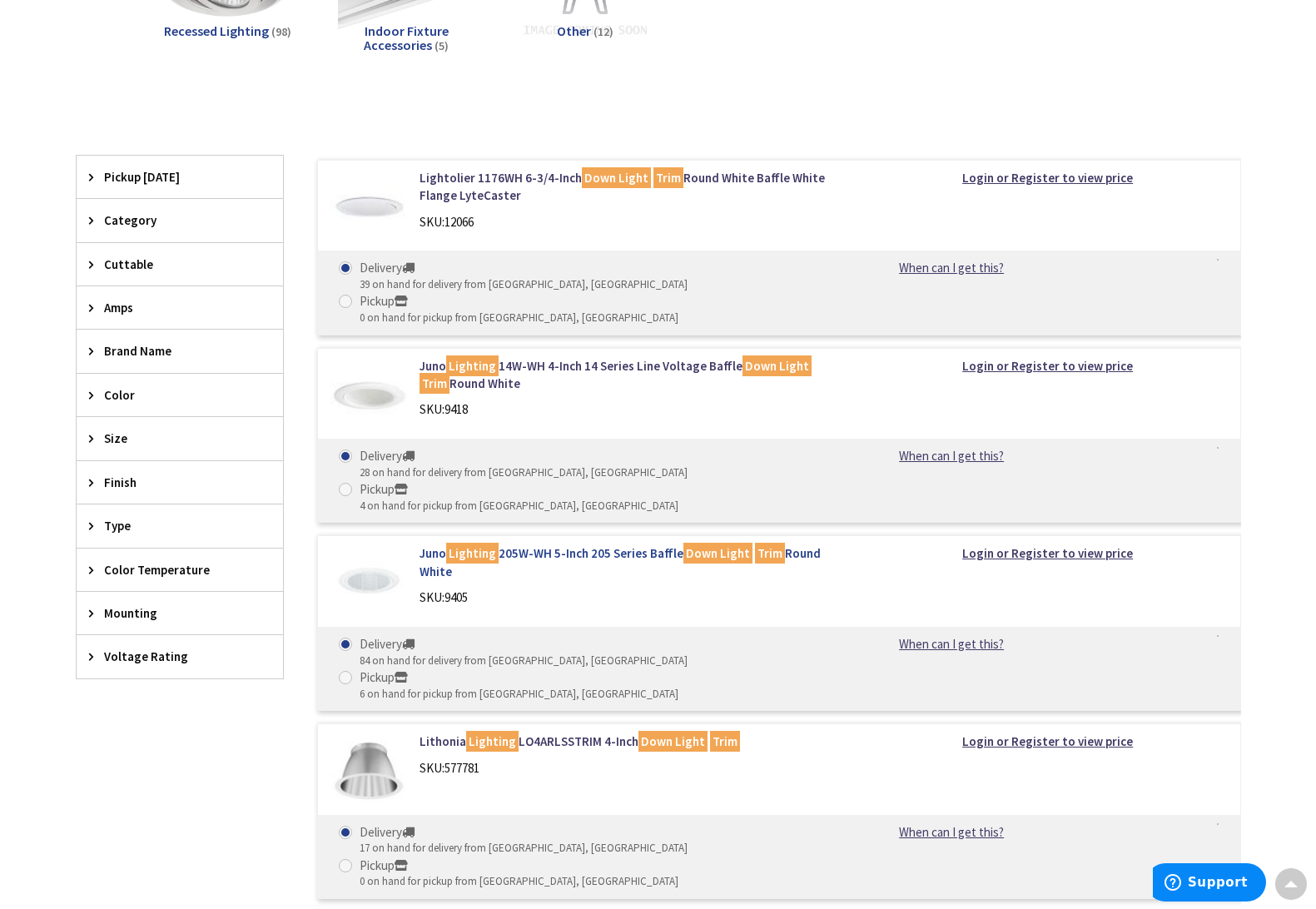
click at [578, 545] on link "Juno Lighting 205W-WH 5-Inch 205 Series Baffle Down Light Trim Round White" at bounding box center [631, 562] width 423 height 36
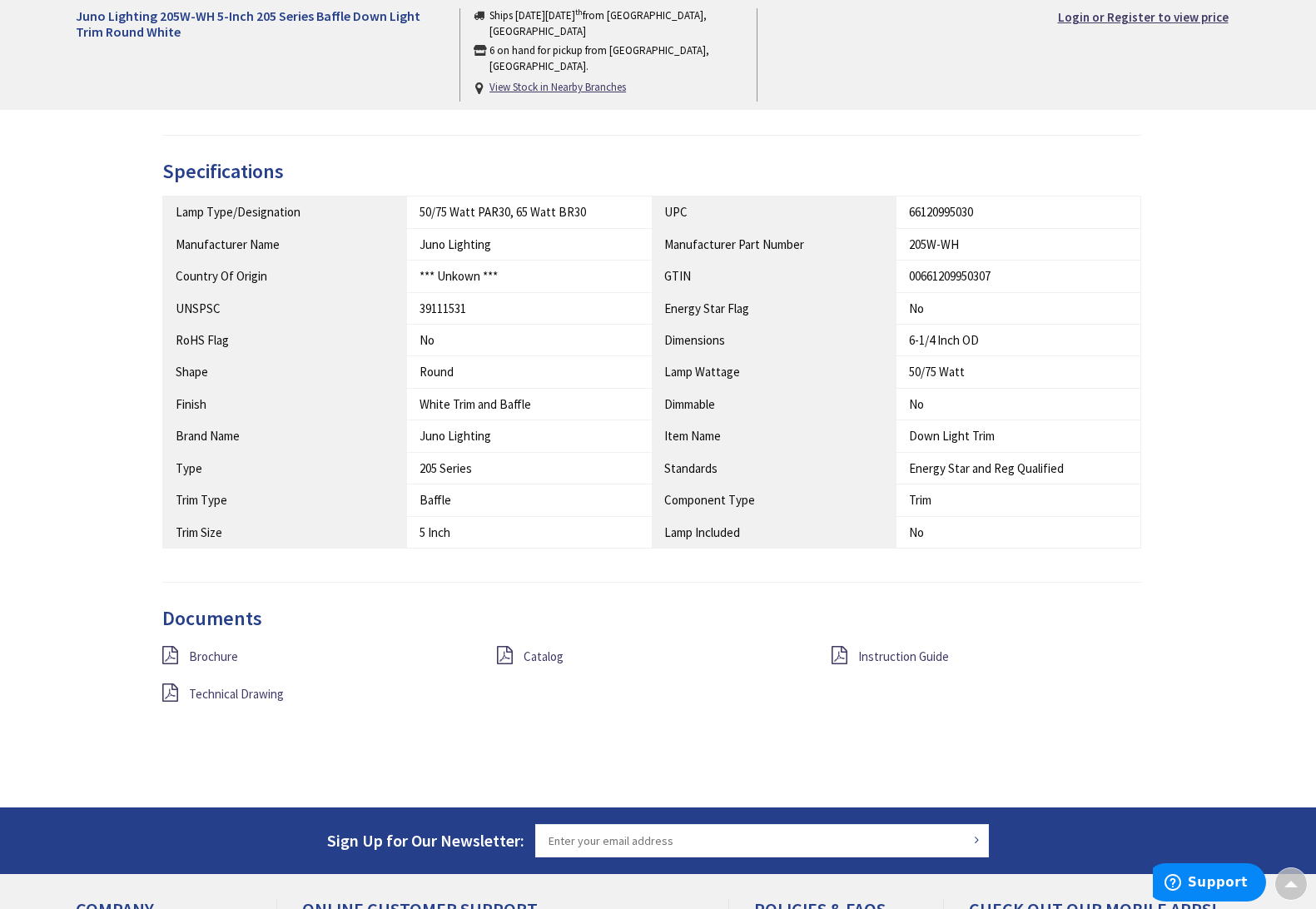
scroll to position [834, 0]
click at [264, 686] on span "Technical Drawing" at bounding box center [236, 693] width 94 height 16
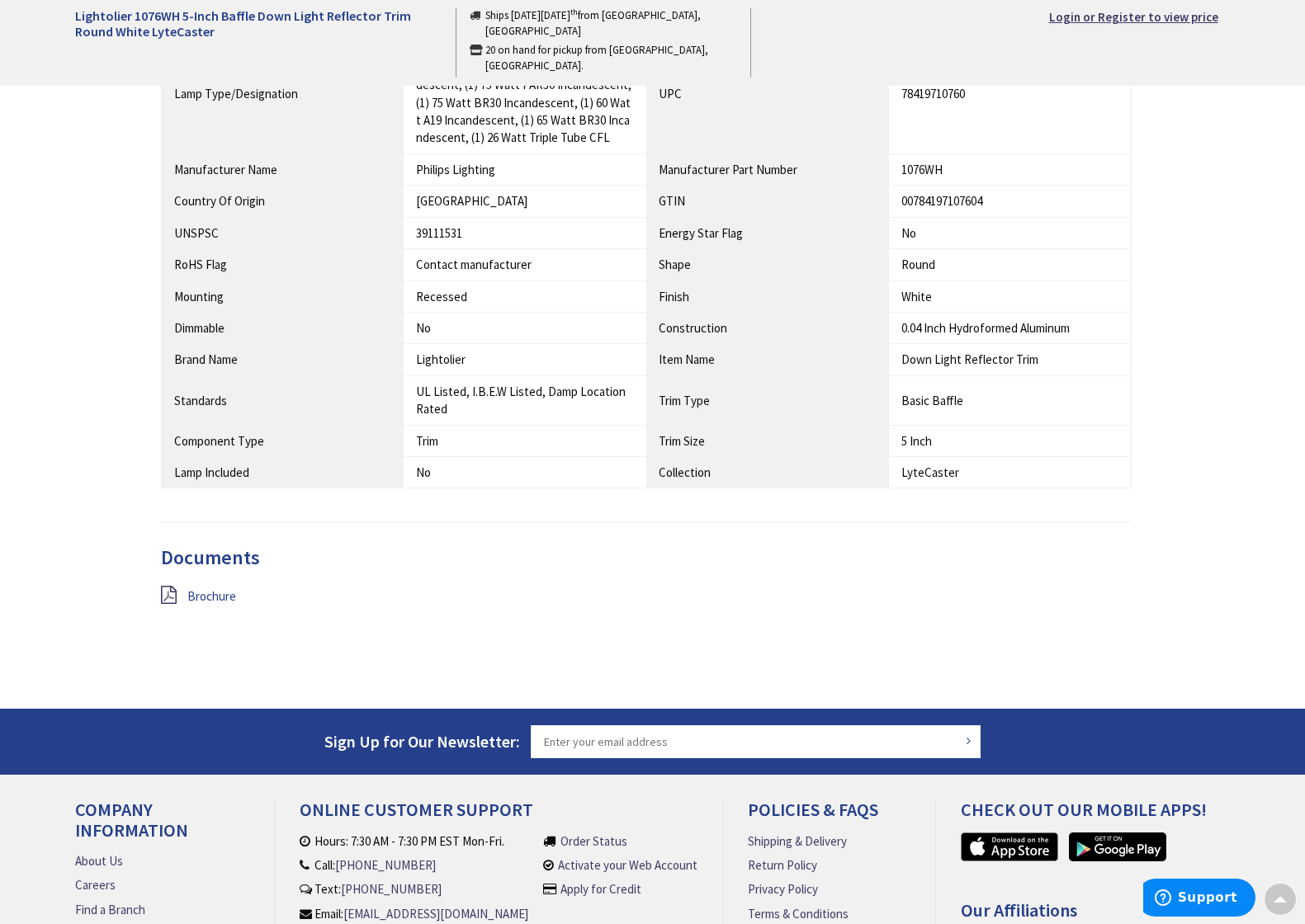
scroll to position [996, 0]
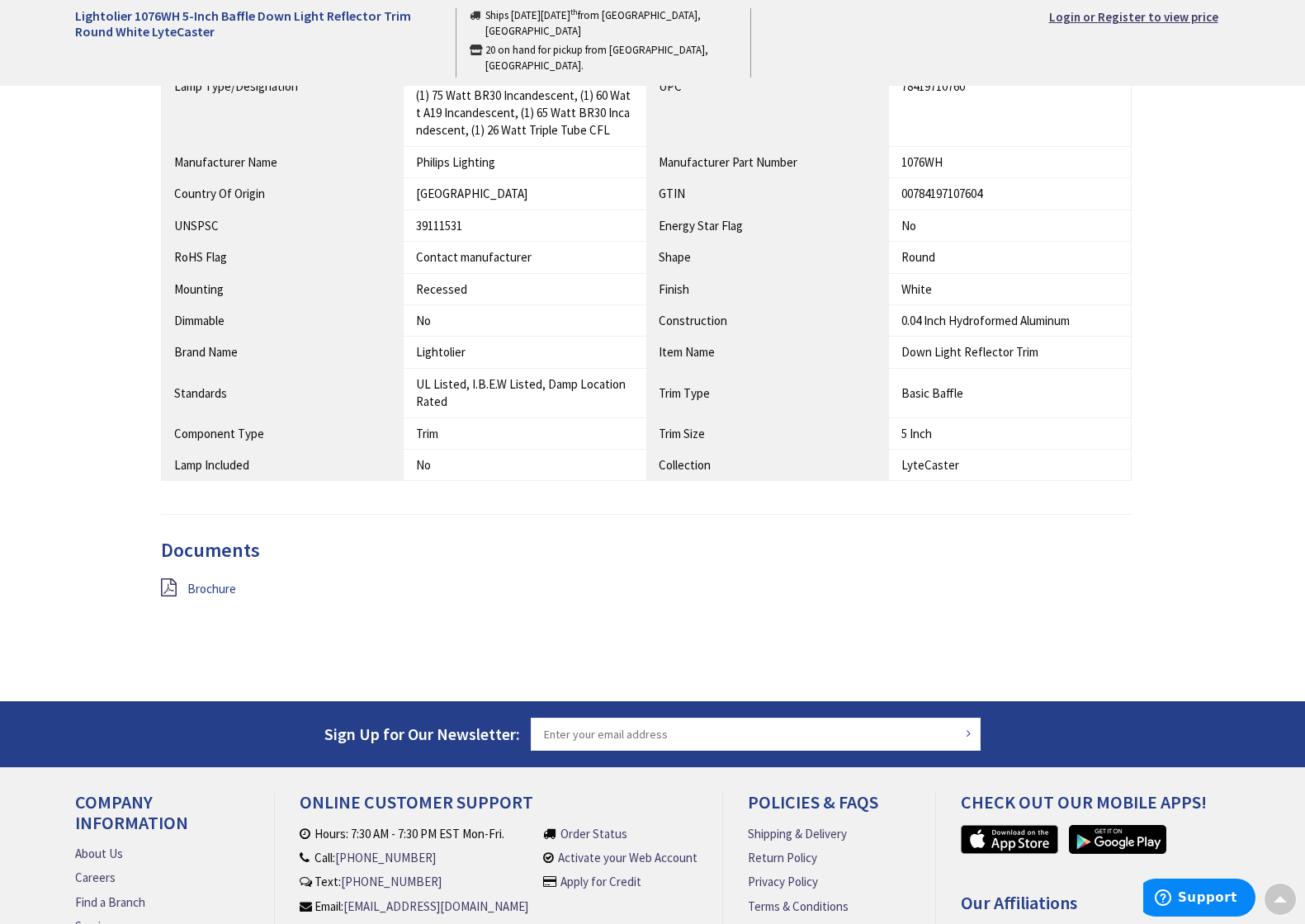
click at [216, 582] on span "Brochure" at bounding box center [211, 589] width 49 height 16
